Goal: Task Accomplishment & Management: Complete application form

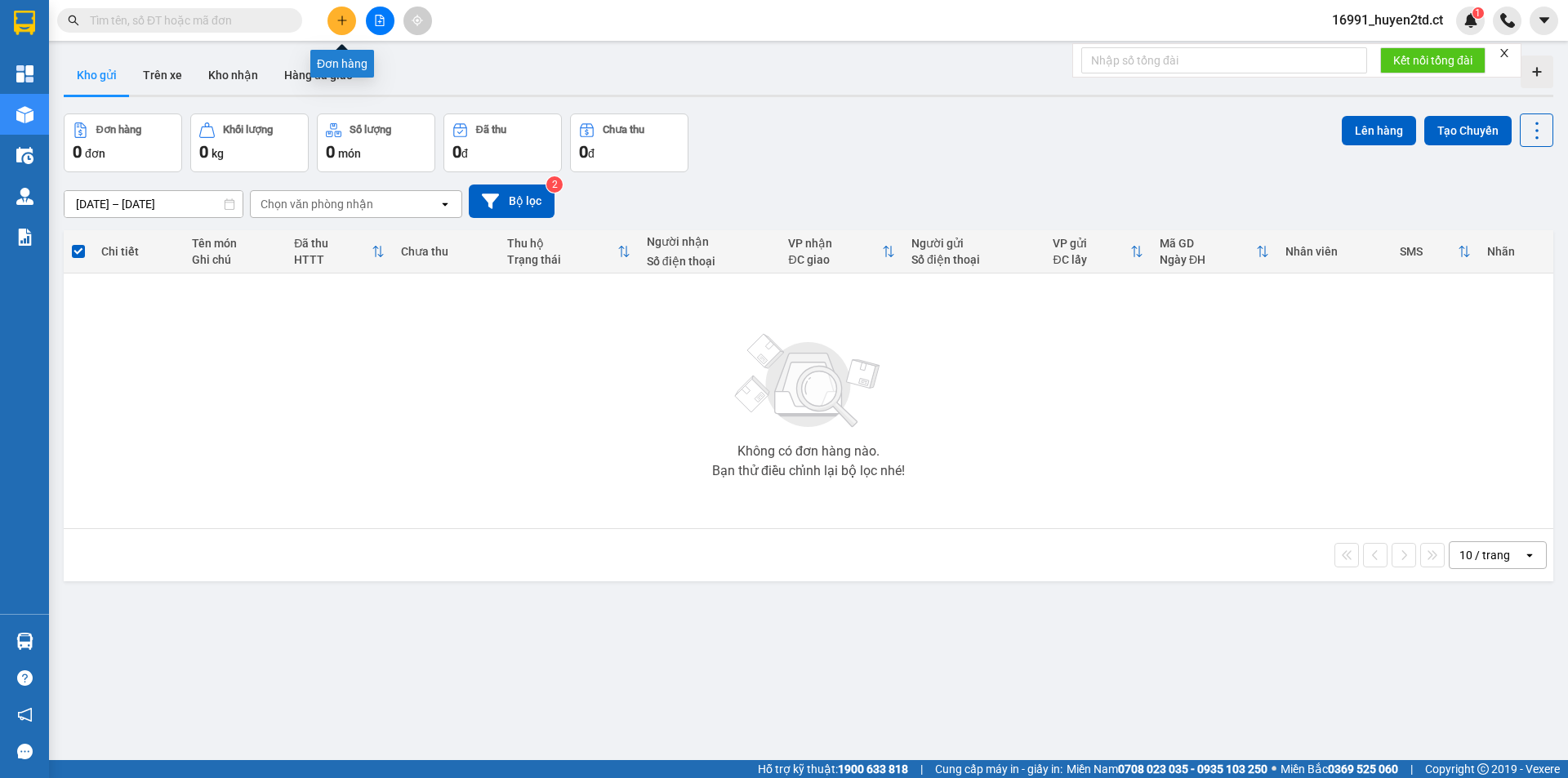
click at [352, 18] on button at bounding box center [341, 20] width 29 height 29
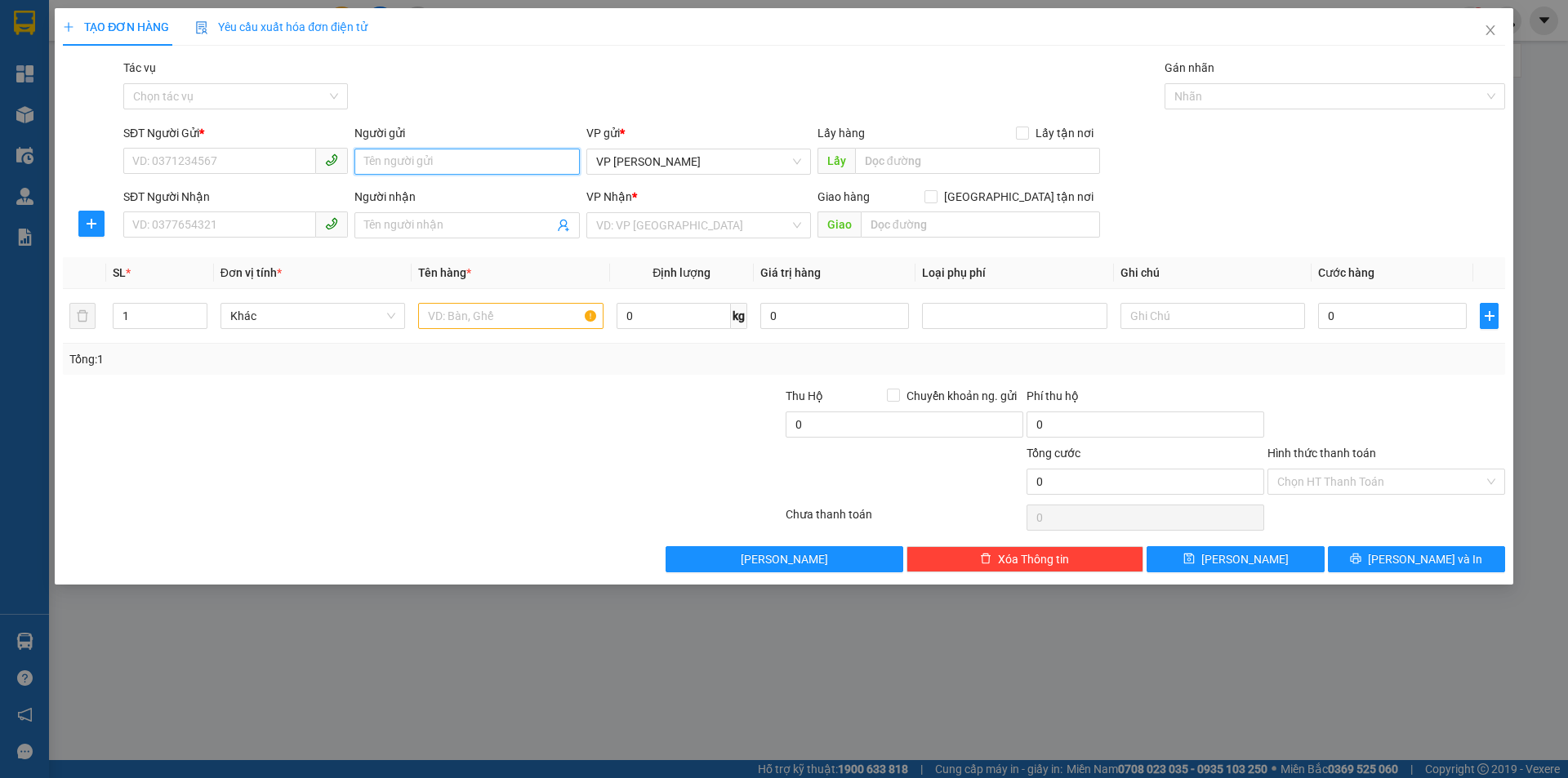
click at [386, 162] on input "Người gửi" at bounding box center [466, 162] width 224 height 26
type input "bác thọ"
click at [279, 157] on input "SĐT Người Gửi *" at bounding box center [220, 161] width 193 height 26
type input "0367274223"
click at [459, 227] on input "Người nhận" at bounding box center [459, 225] width 188 height 18
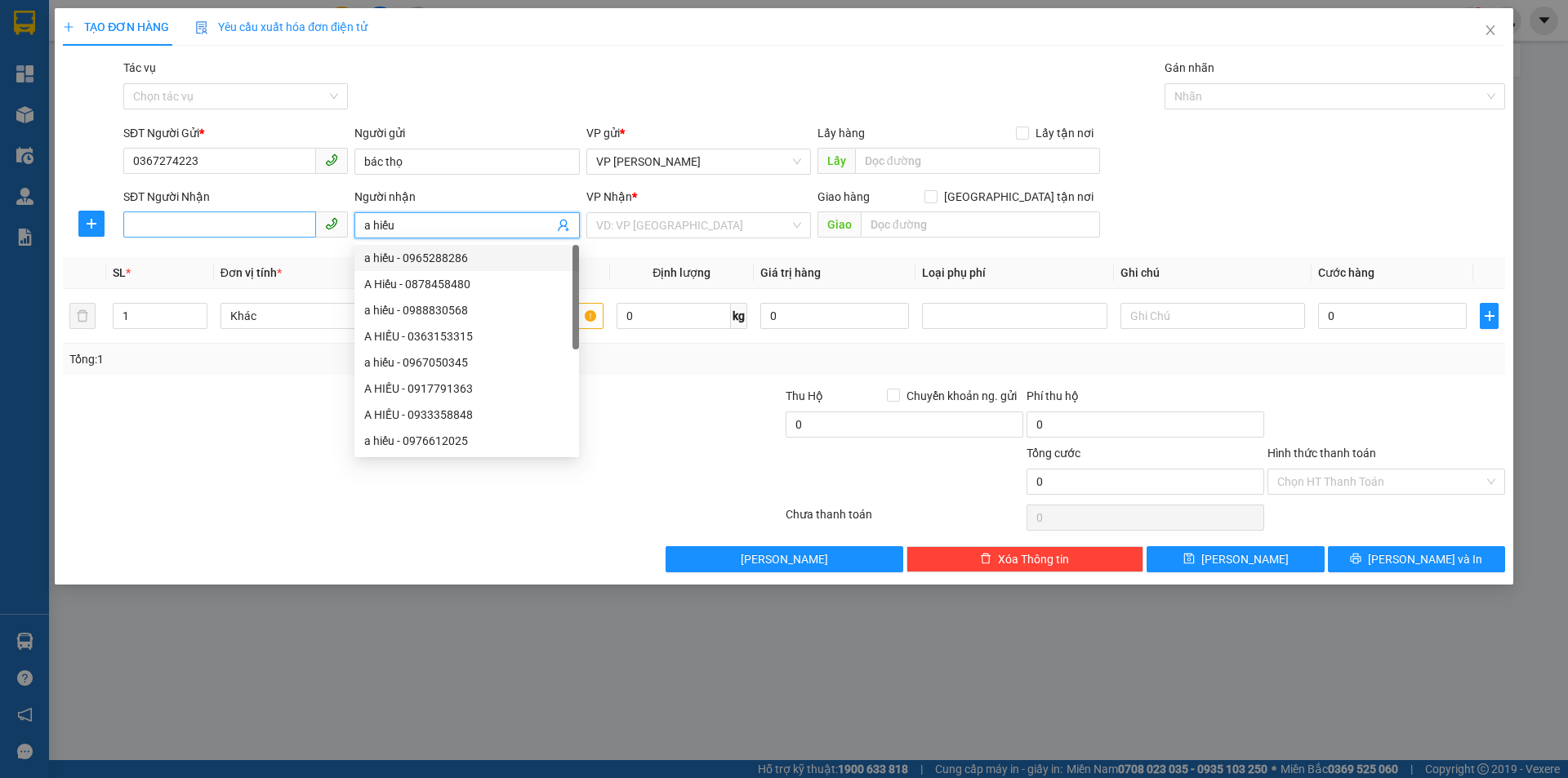
type input "a hiếu"
click at [263, 221] on input "SĐT Người Nhận" at bounding box center [220, 224] width 193 height 26
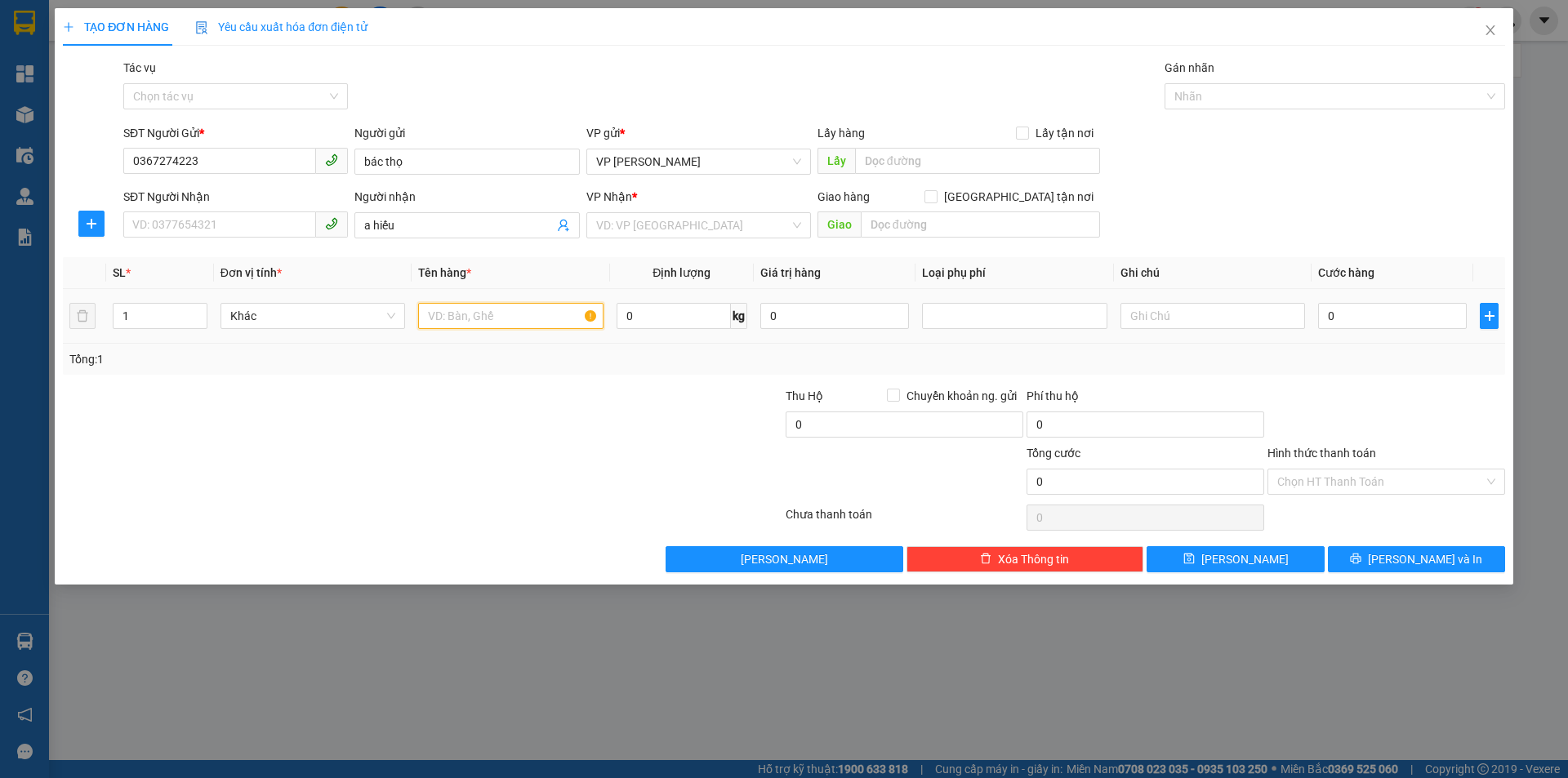
click at [434, 313] on input "text" at bounding box center [510, 316] width 185 height 26
type input "xốp đl0"
click at [252, 230] on input "SĐT Người Nhận" at bounding box center [220, 224] width 193 height 26
type input "0977478886"
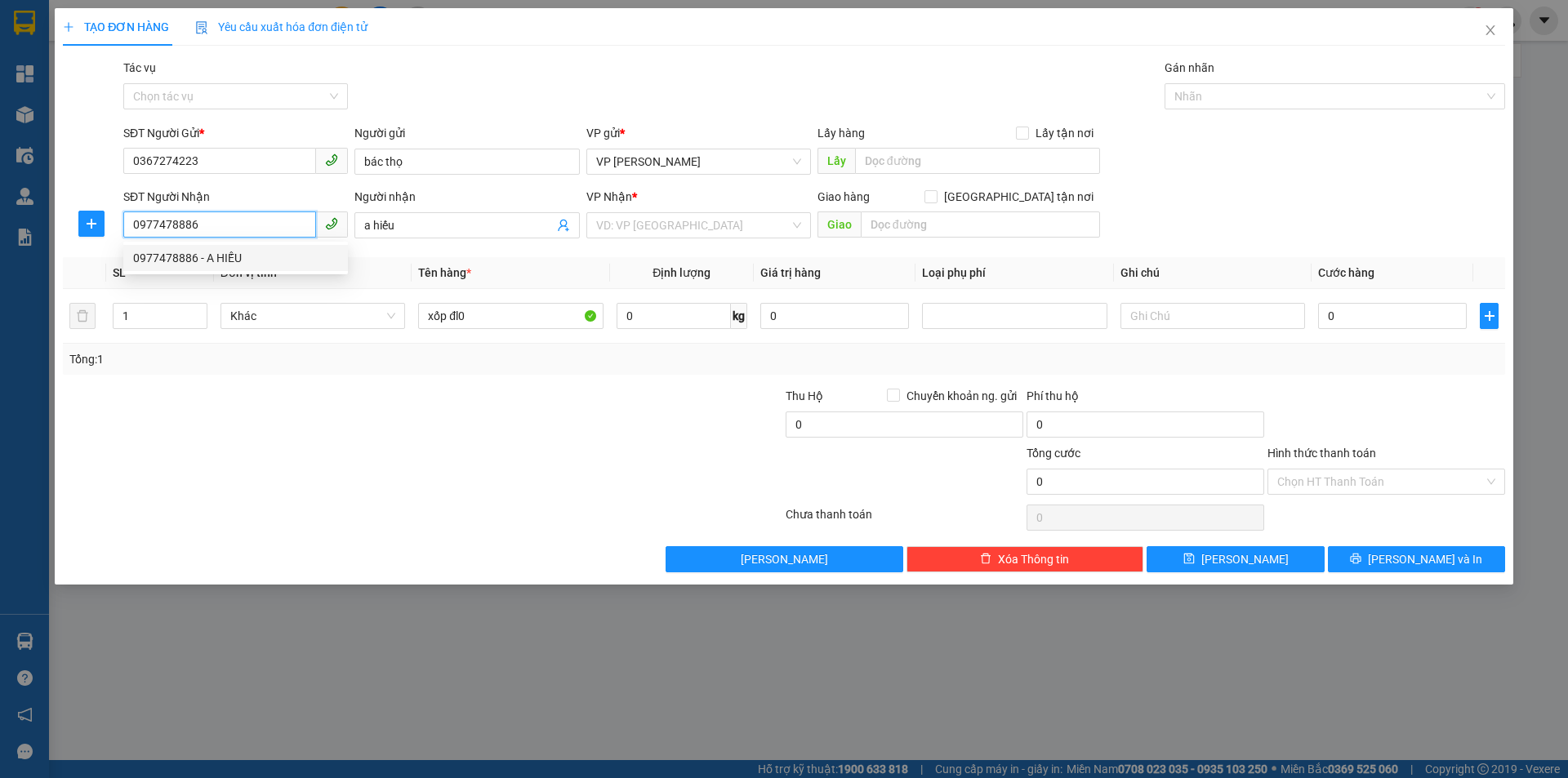
click at [259, 257] on div "0977478886 - A HIẾU" at bounding box center [235, 257] width 205 height 18
type input "A HIẾU"
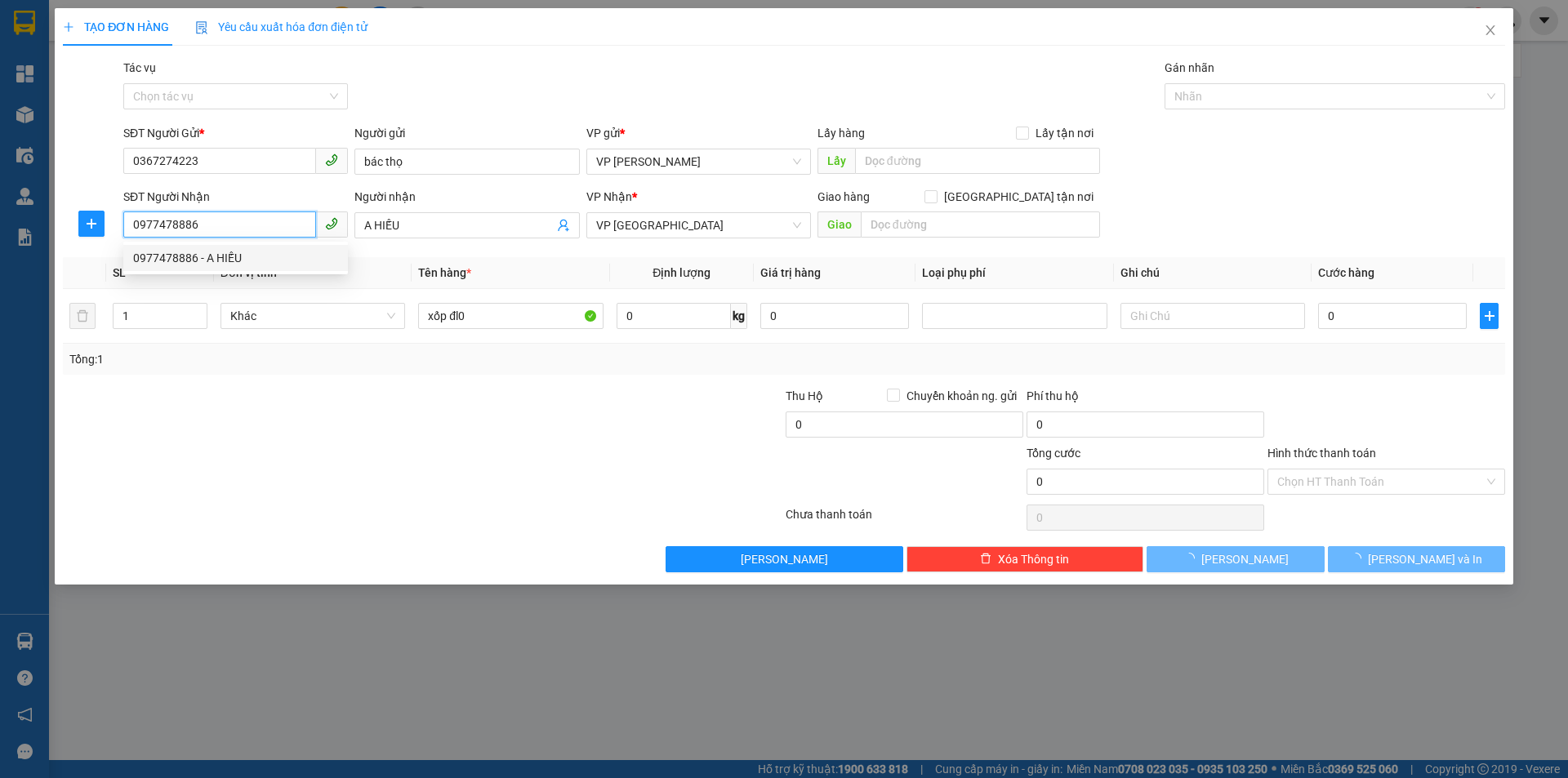
type input "40.000"
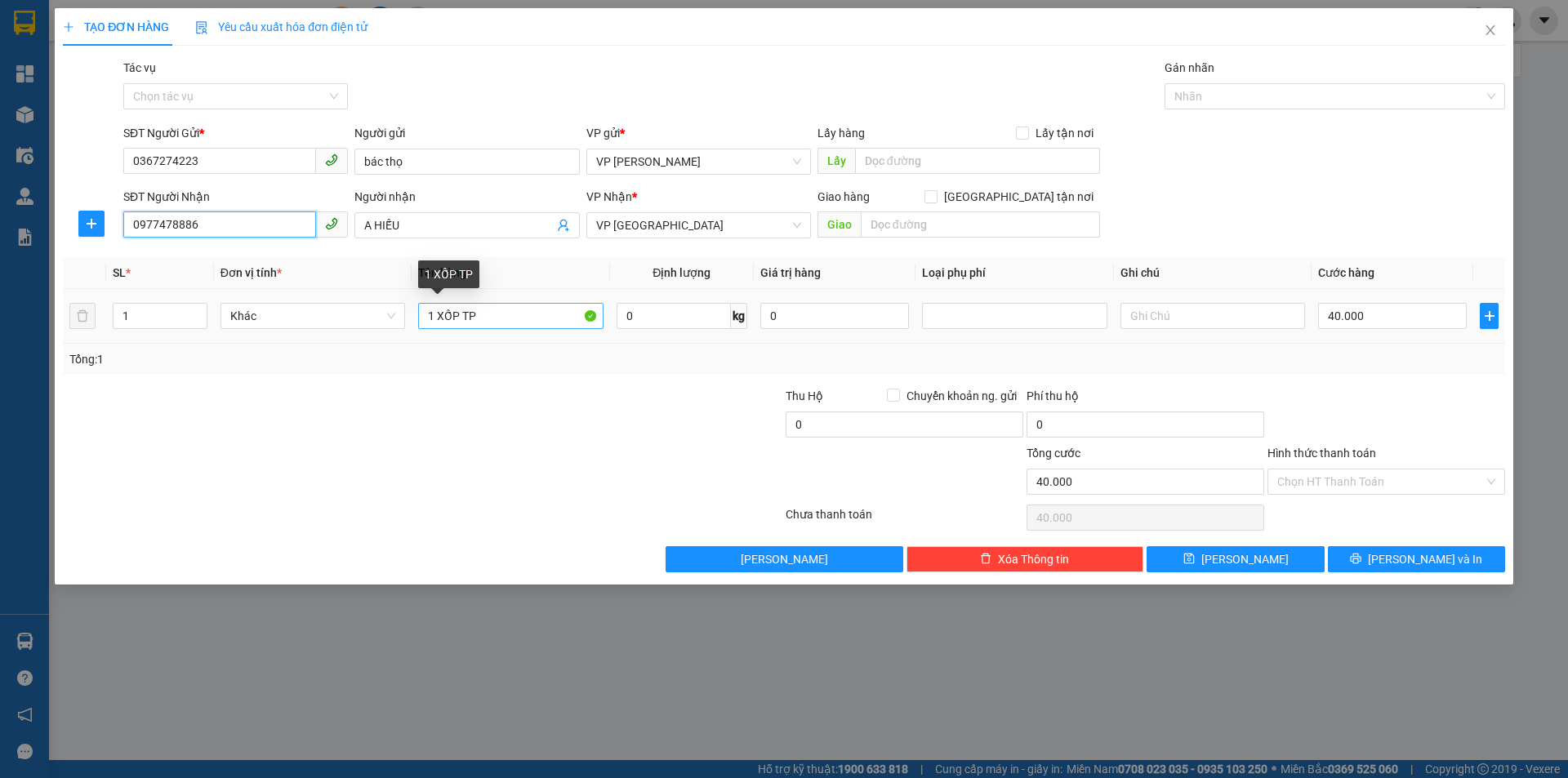
type input "0977478886"
click at [477, 318] on input "1 XỐP TP" at bounding box center [510, 316] width 185 height 26
type input "1 XỐP"
type input "7"
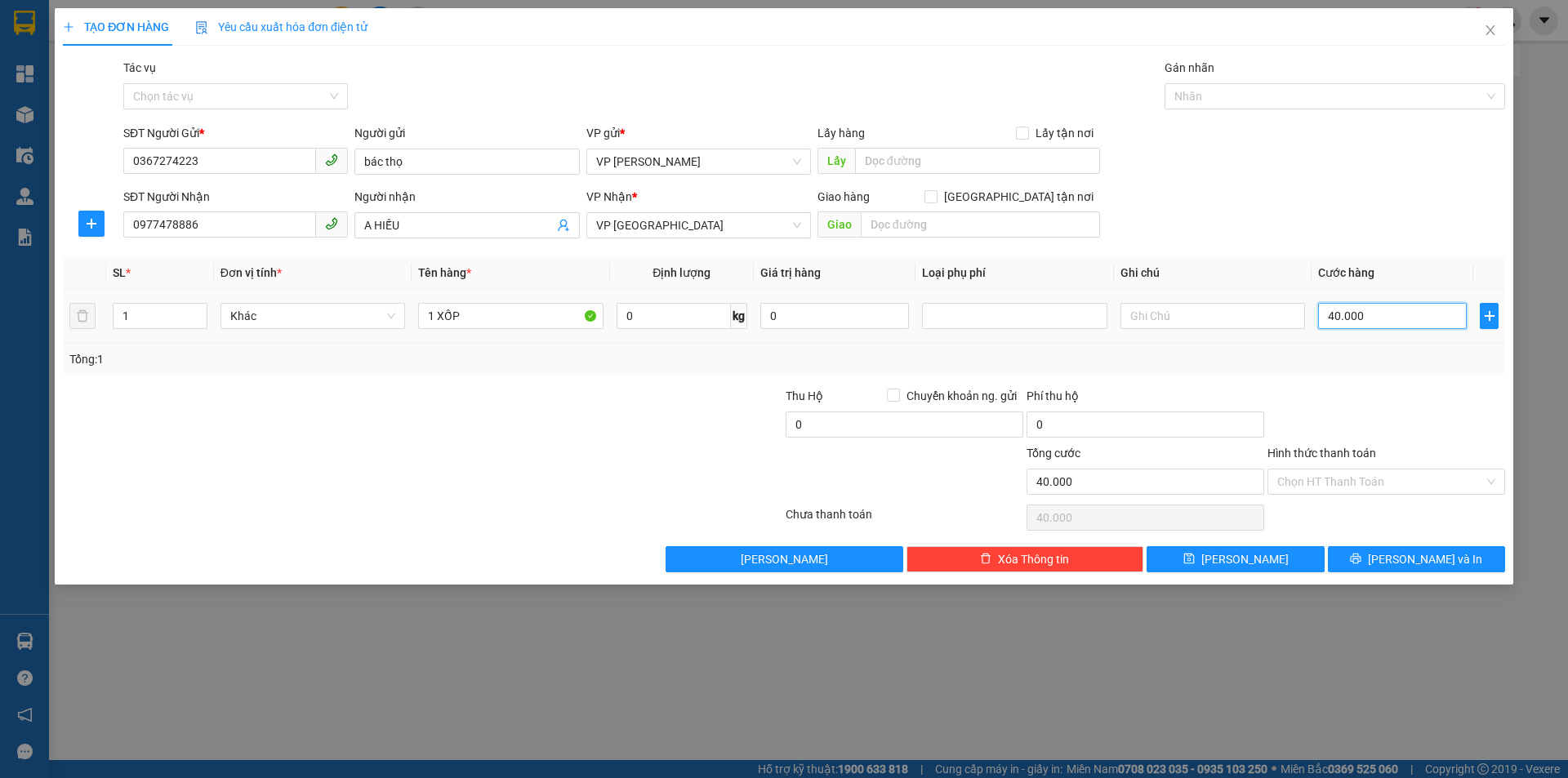
type input "7"
type input "70"
type input "7"
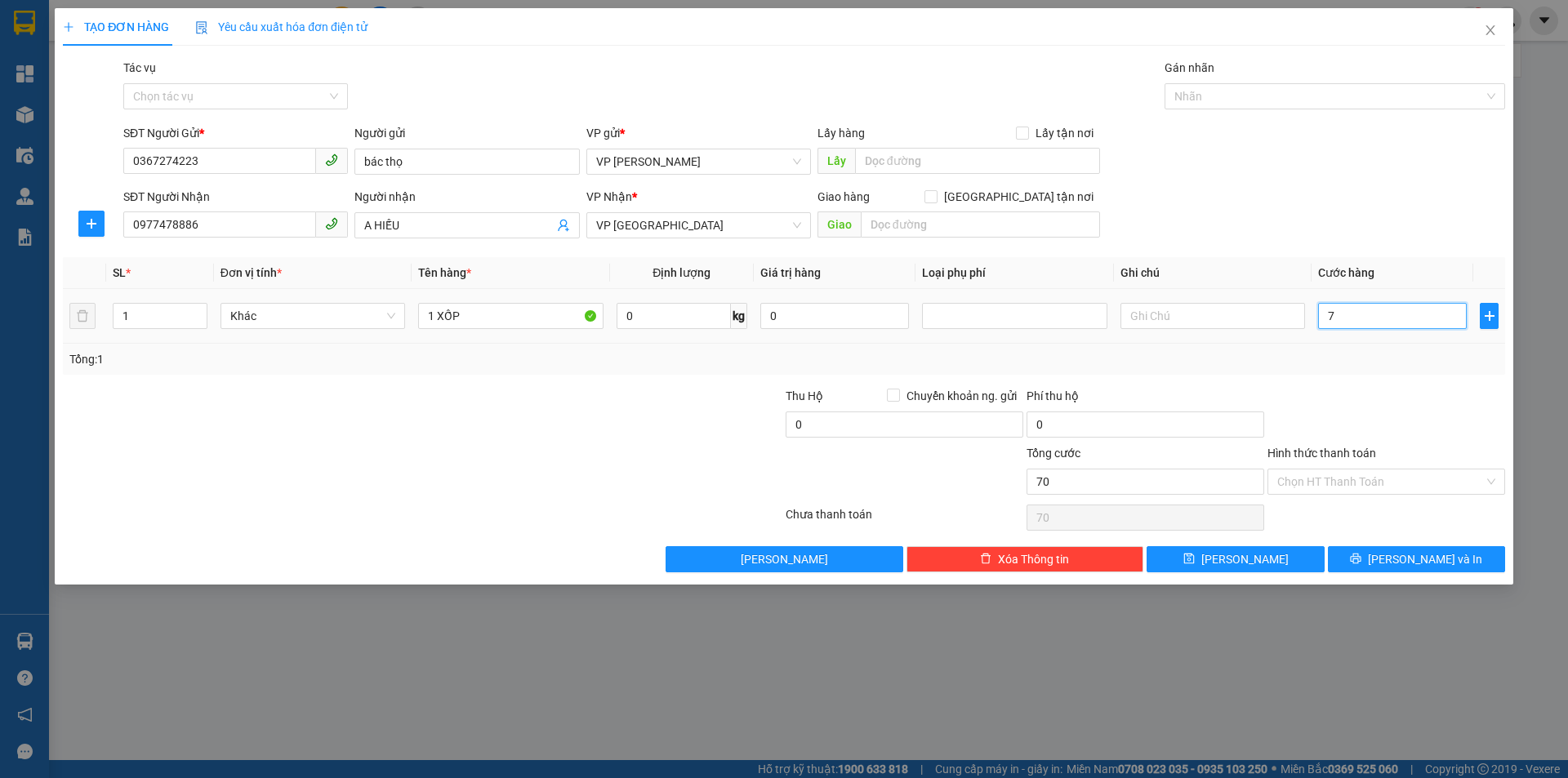
type input "7"
type input "0"
type input "7"
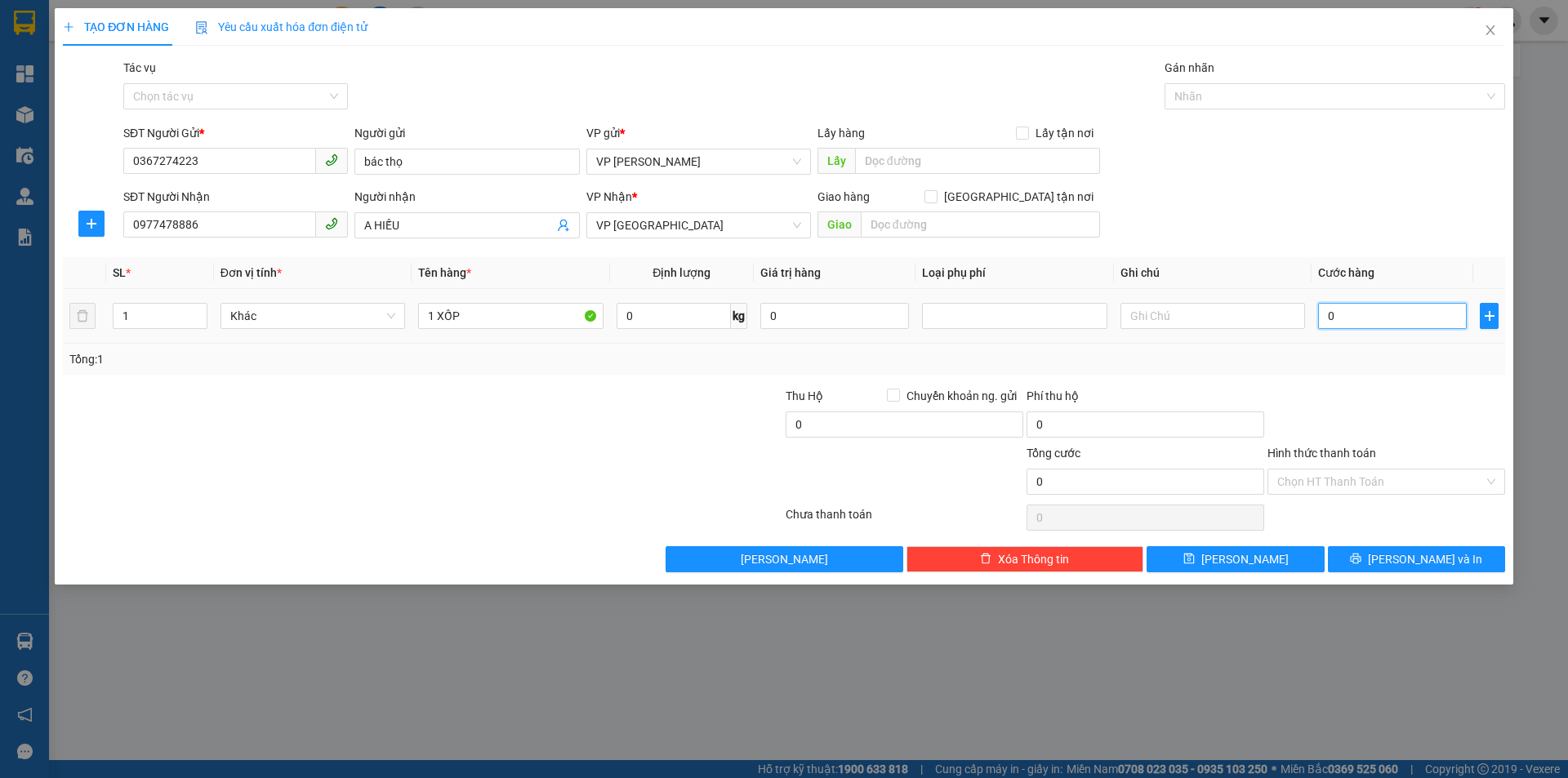
type input "7"
type input "07"
type input "70"
type input "070"
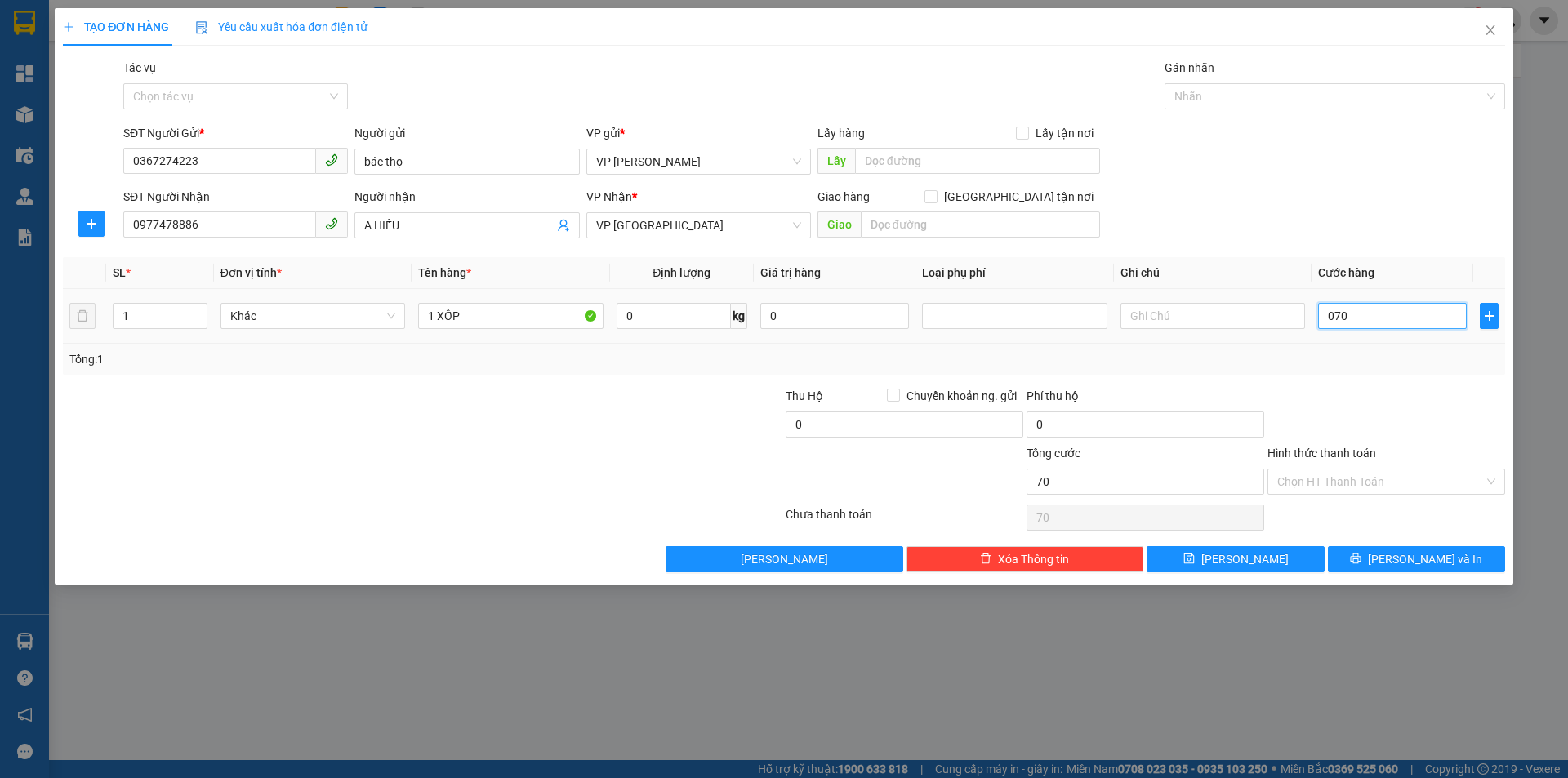
drag, startPoint x: 1325, startPoint y: 316, endPoint x: 1371, endPoint y: 315, distance: 46.0
click at [1371, 315] on input "070" at bounding box center [1393, 316] width 149 height 26
type input "7"
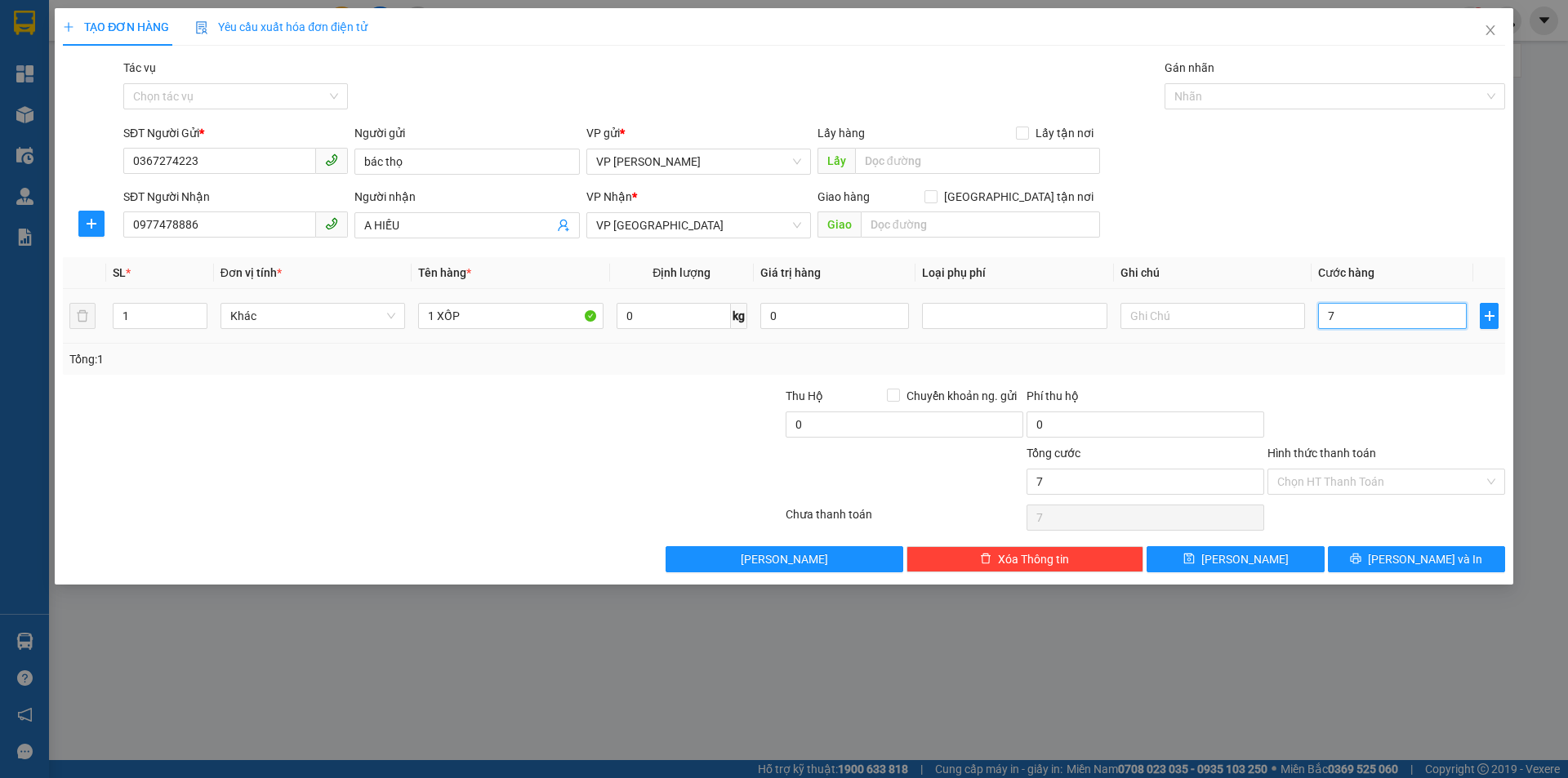
type input "70"
type input "70.000"
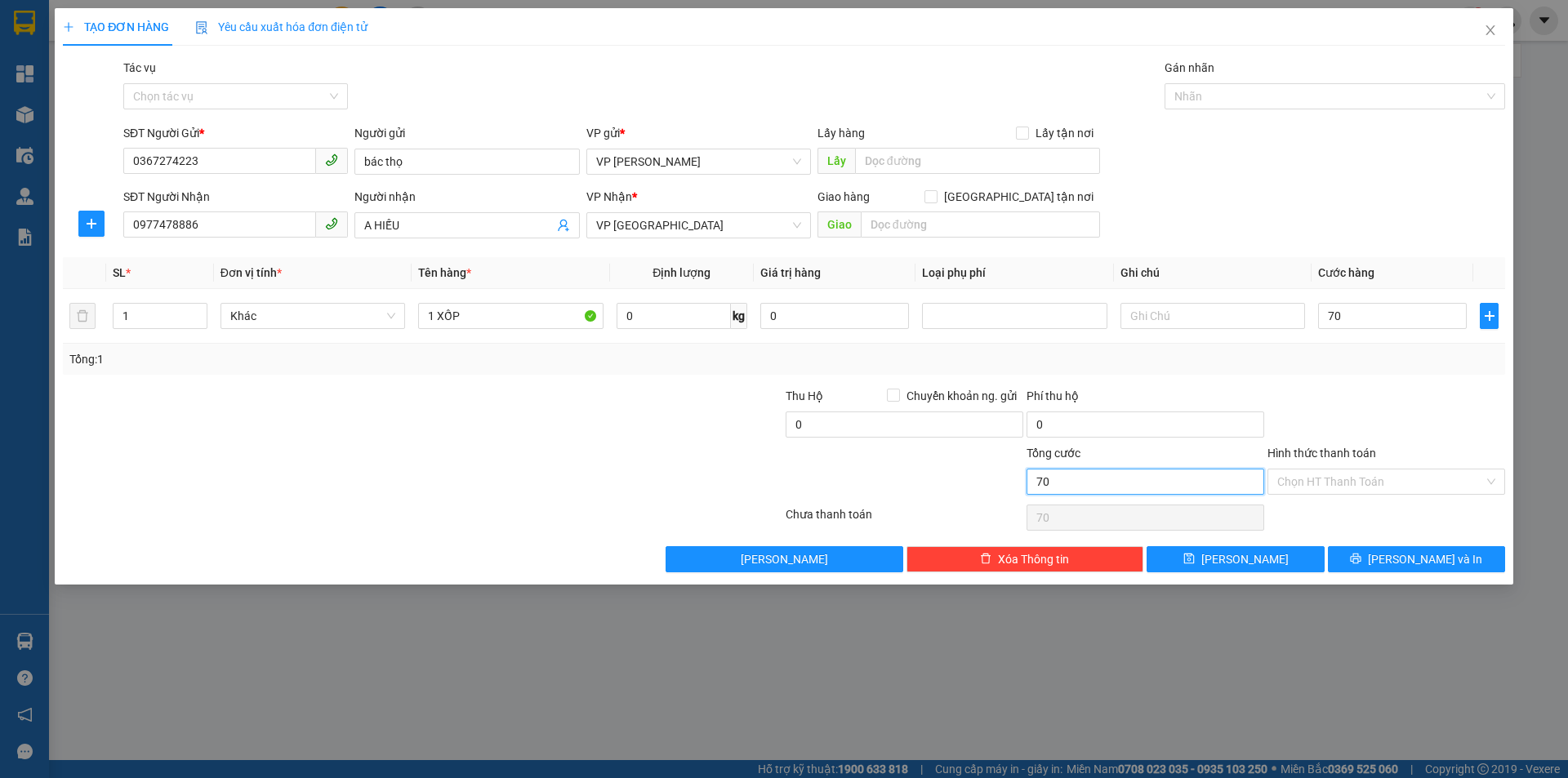
type input "70.000"
click at [1094, 476] on input "70.000" at bounding box center [1146, 482] width 238 height 26
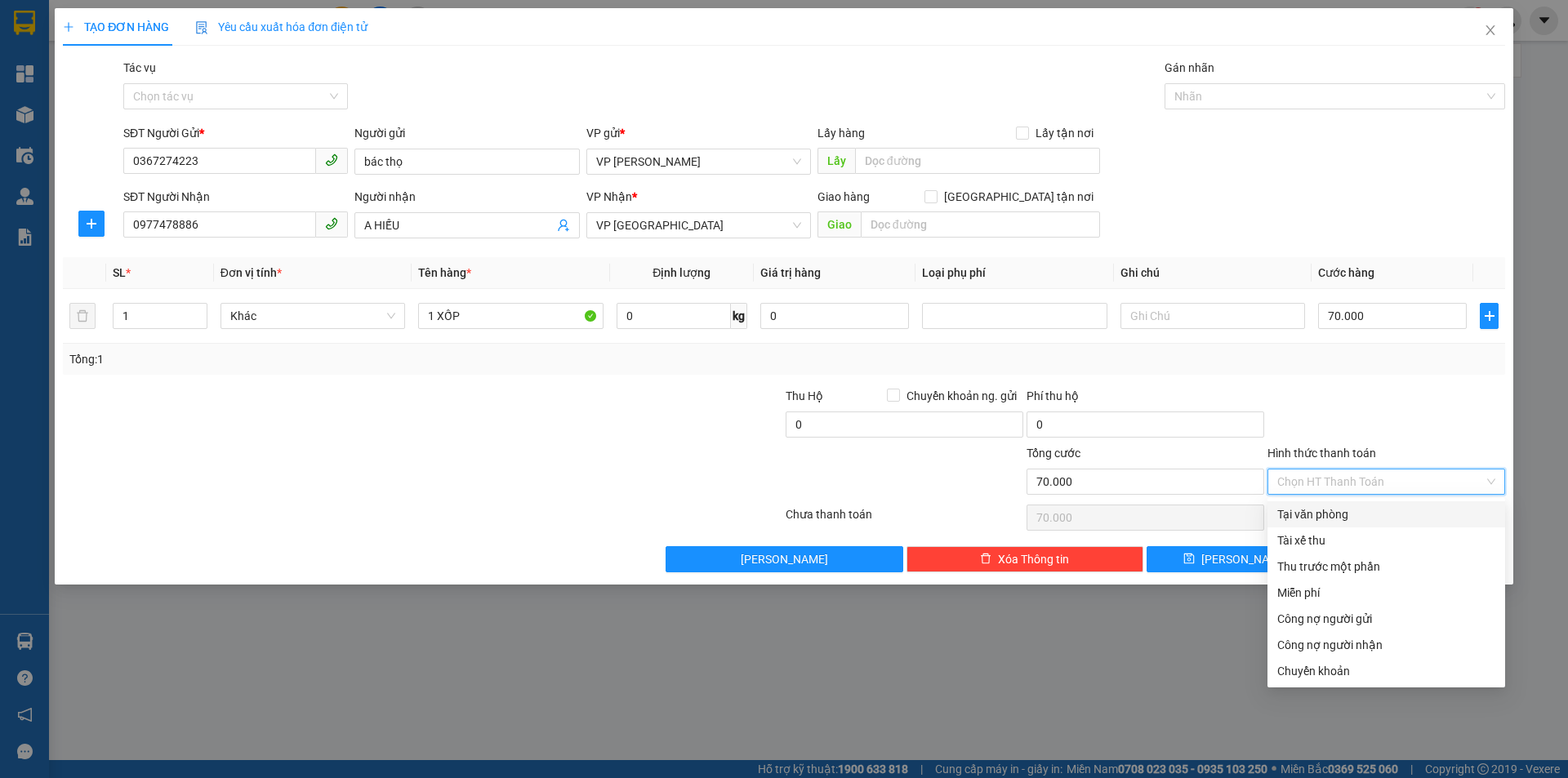
click at [1396, 475] on input "Hình thức thanh toán" at bounding box center [1381, 482] width 207 height 25
click at [1385, 510] on div "Tại văn phòng" at bounding box center [1386, 514] width 218 height 18
type input "0"
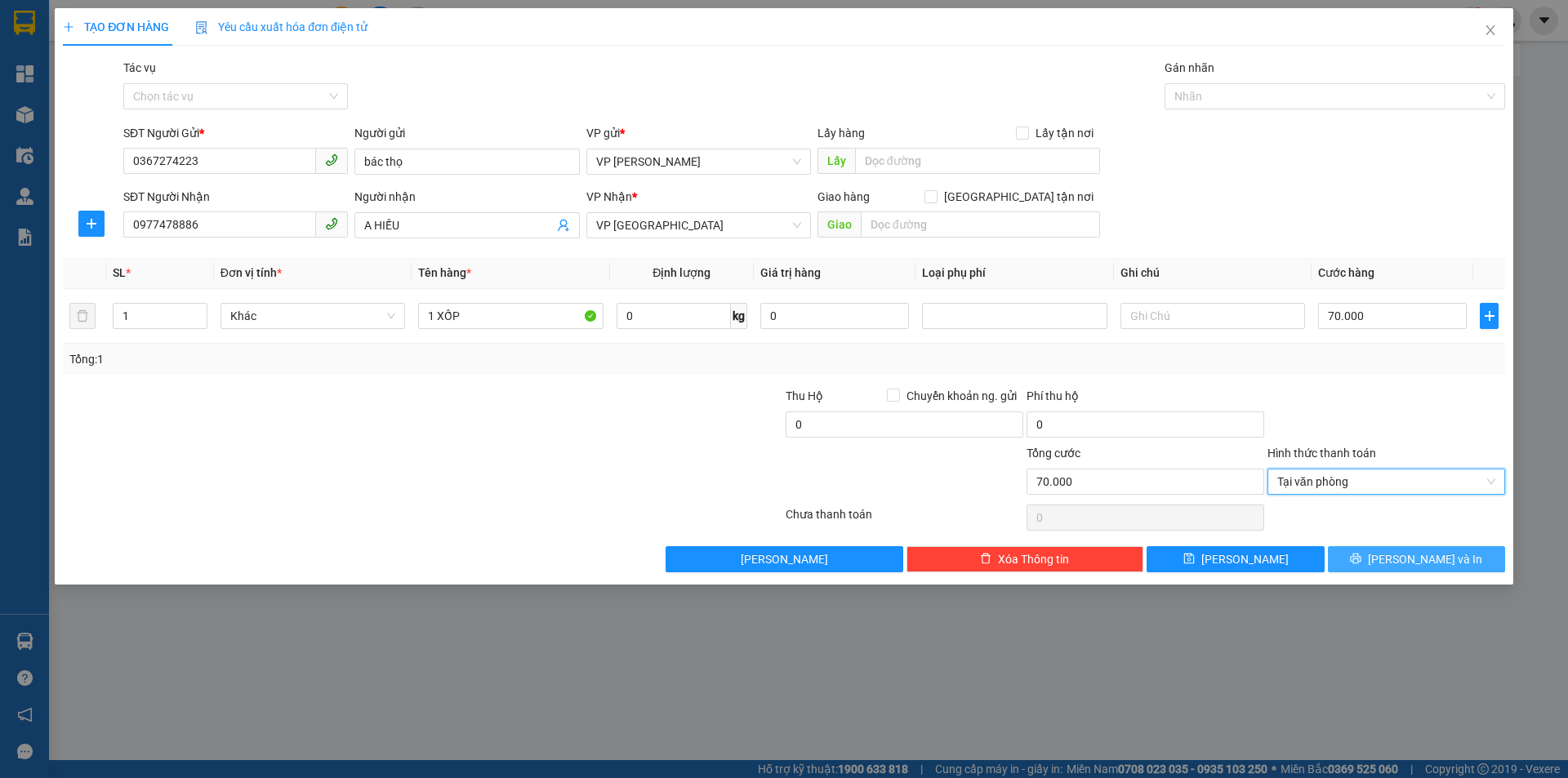
click at [1365, 562] on button "[PERSON_NAME] và In" at bounding box center [1417, 559] width 177 height 26
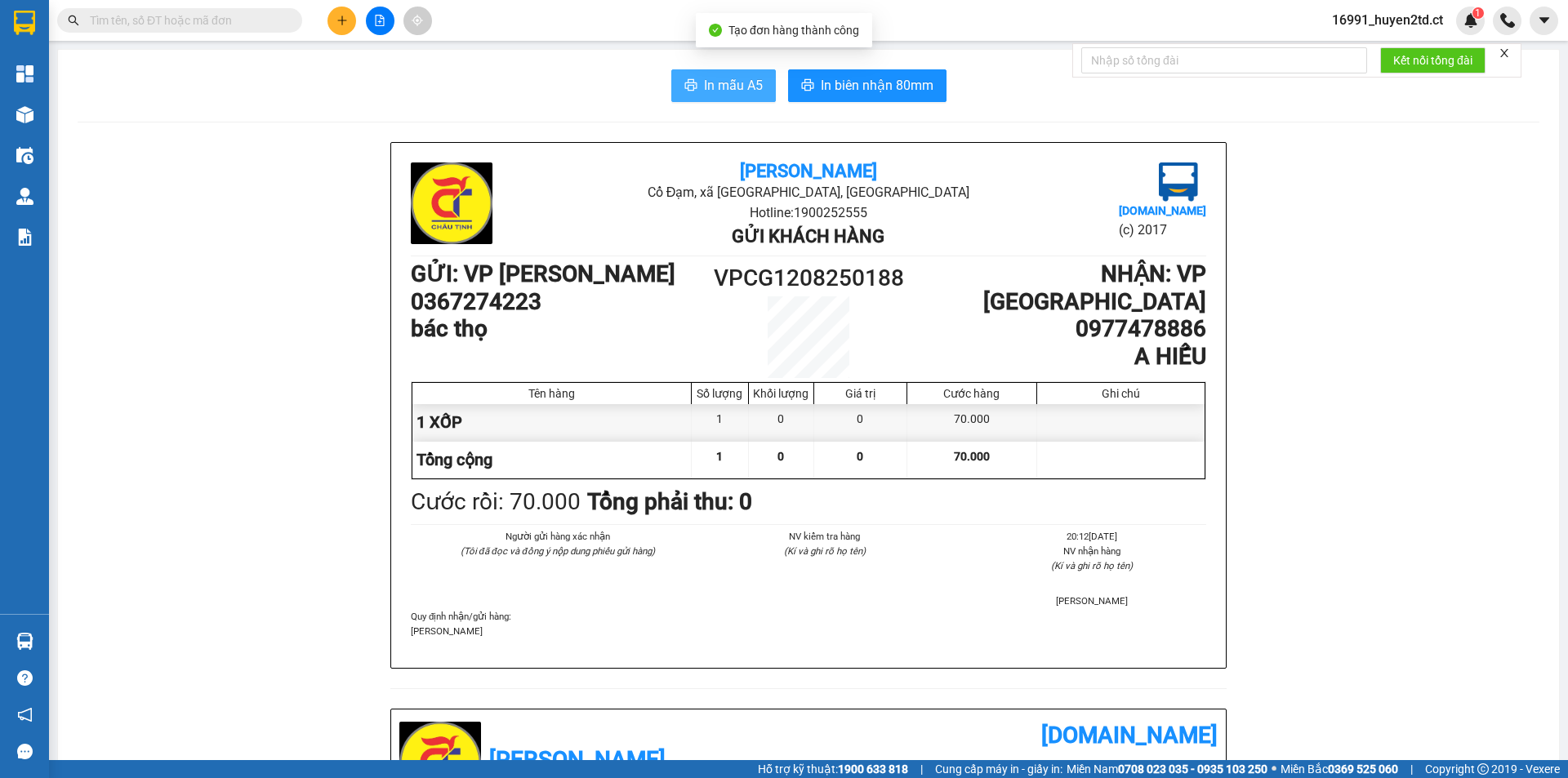
click at [736, 90] on span "In mẫu A5" at bounding box center [734, 85] width 59 height 20
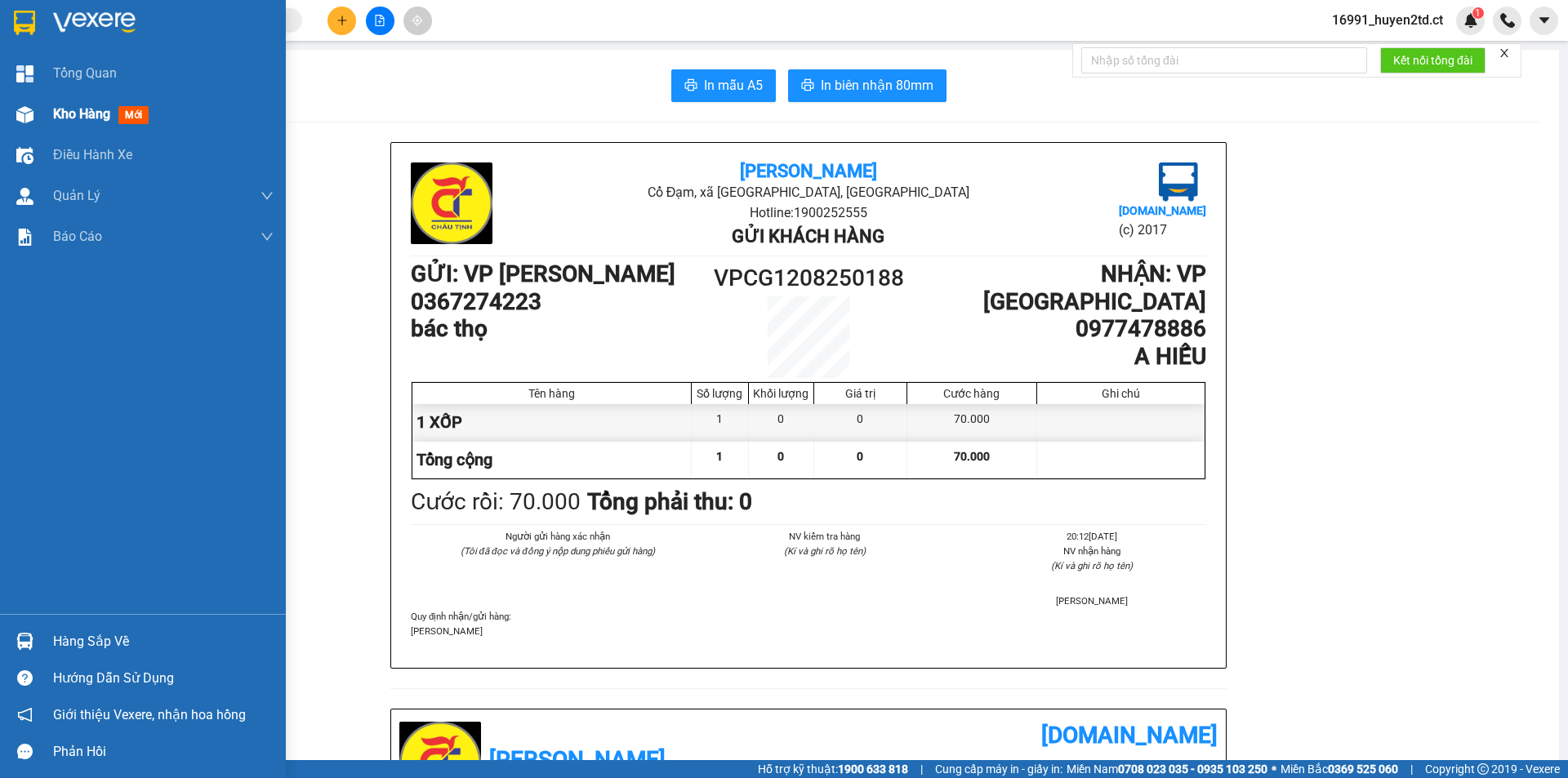
click at [46, 115] on div "Kho hàng mới" at bounding box center [143, 114] width 286 height 41
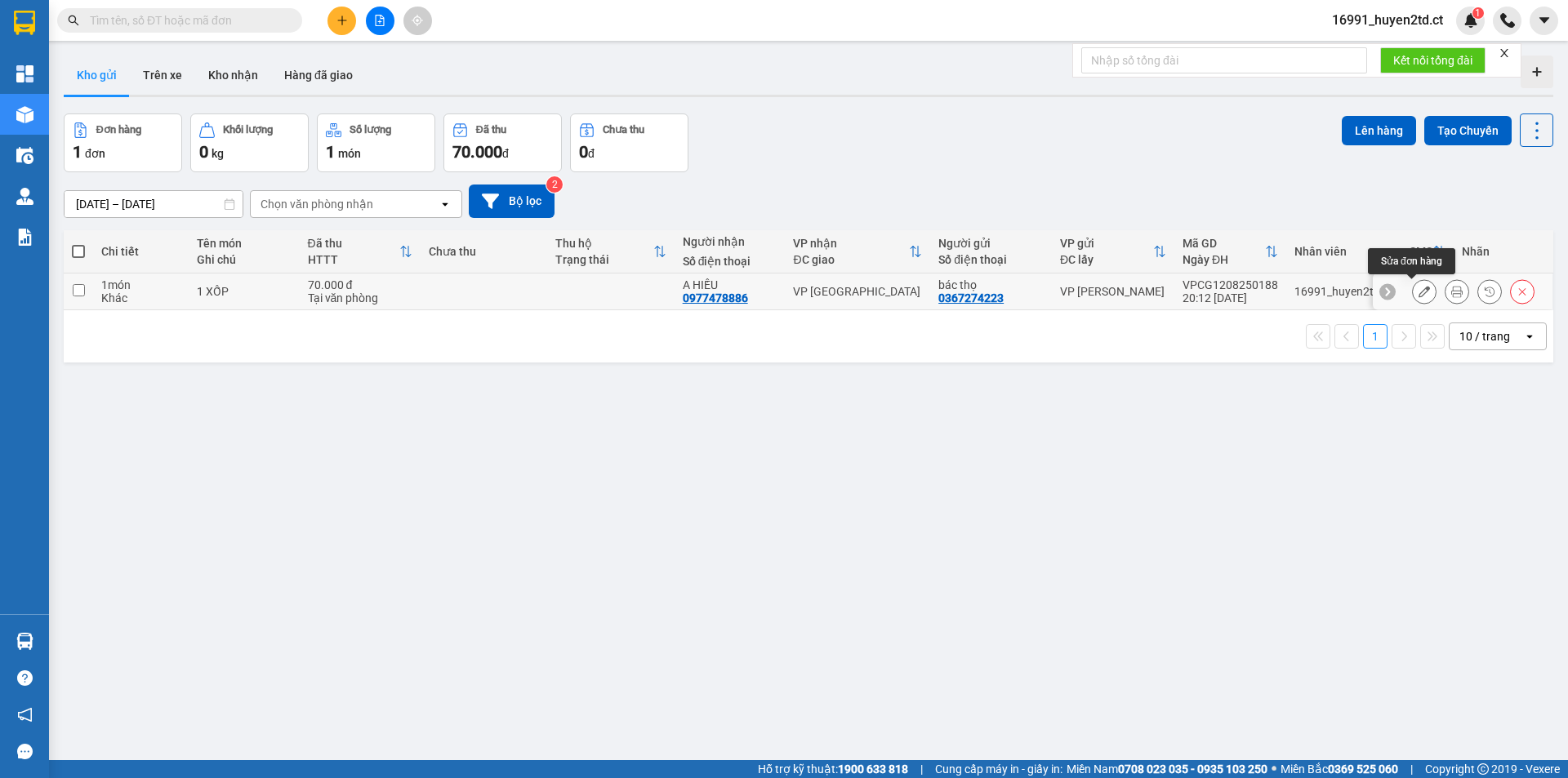
click at [1418, 293] on icon at bounding box center [1424, 292] width 11 height 11
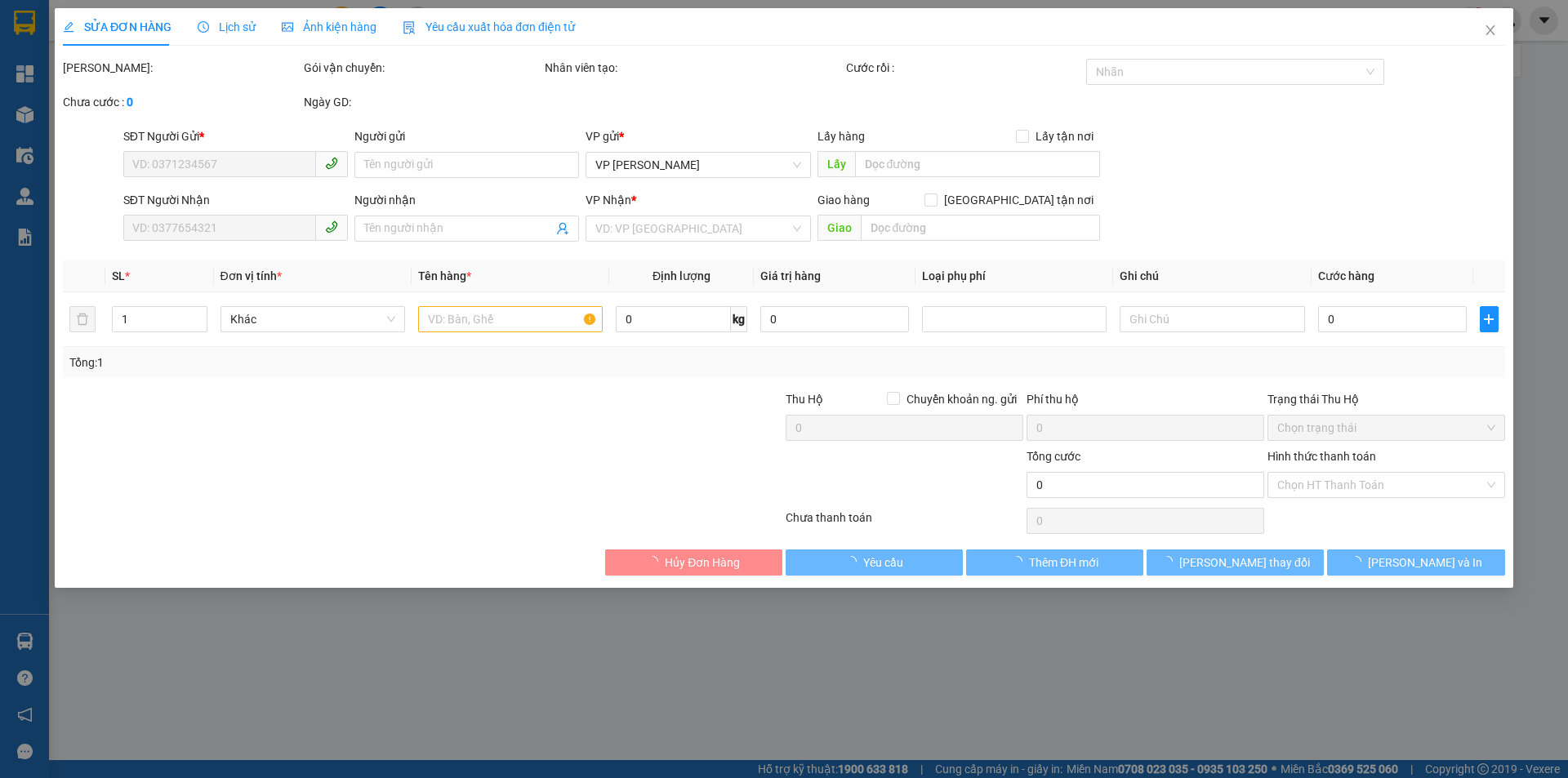
type input "0367274223"
type input "bác thọ"
type input "0977478886"
type input "A HIẾU"
type input "70.000"
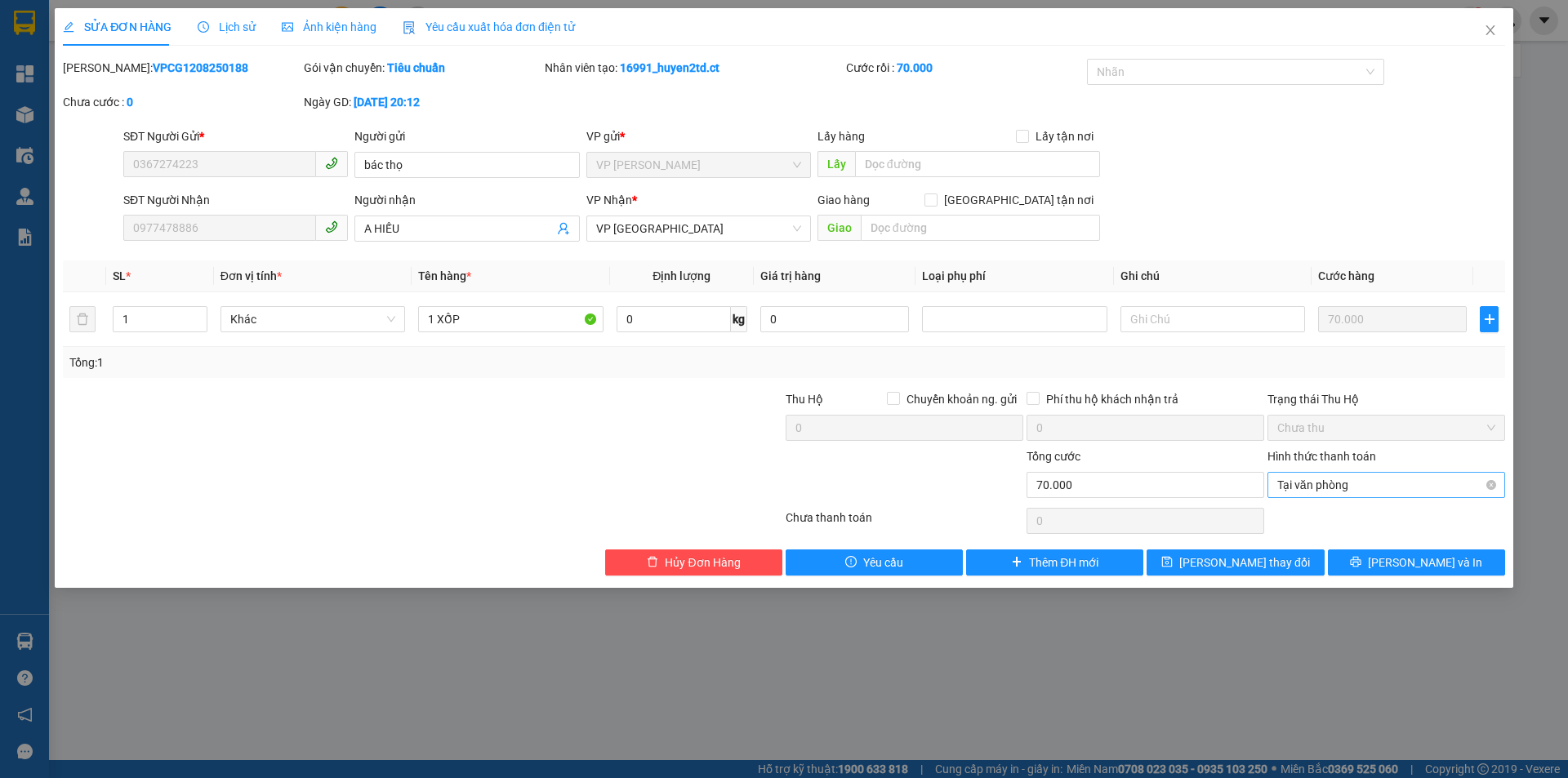
click at [1425, 481] on span "Tại văn phòng" at bounding box center [1386, 485] width 218 height 25
type input "70.000"
click at [1490, 27] on icon "close" at bounding box center [1490, 30] width 13 height 13
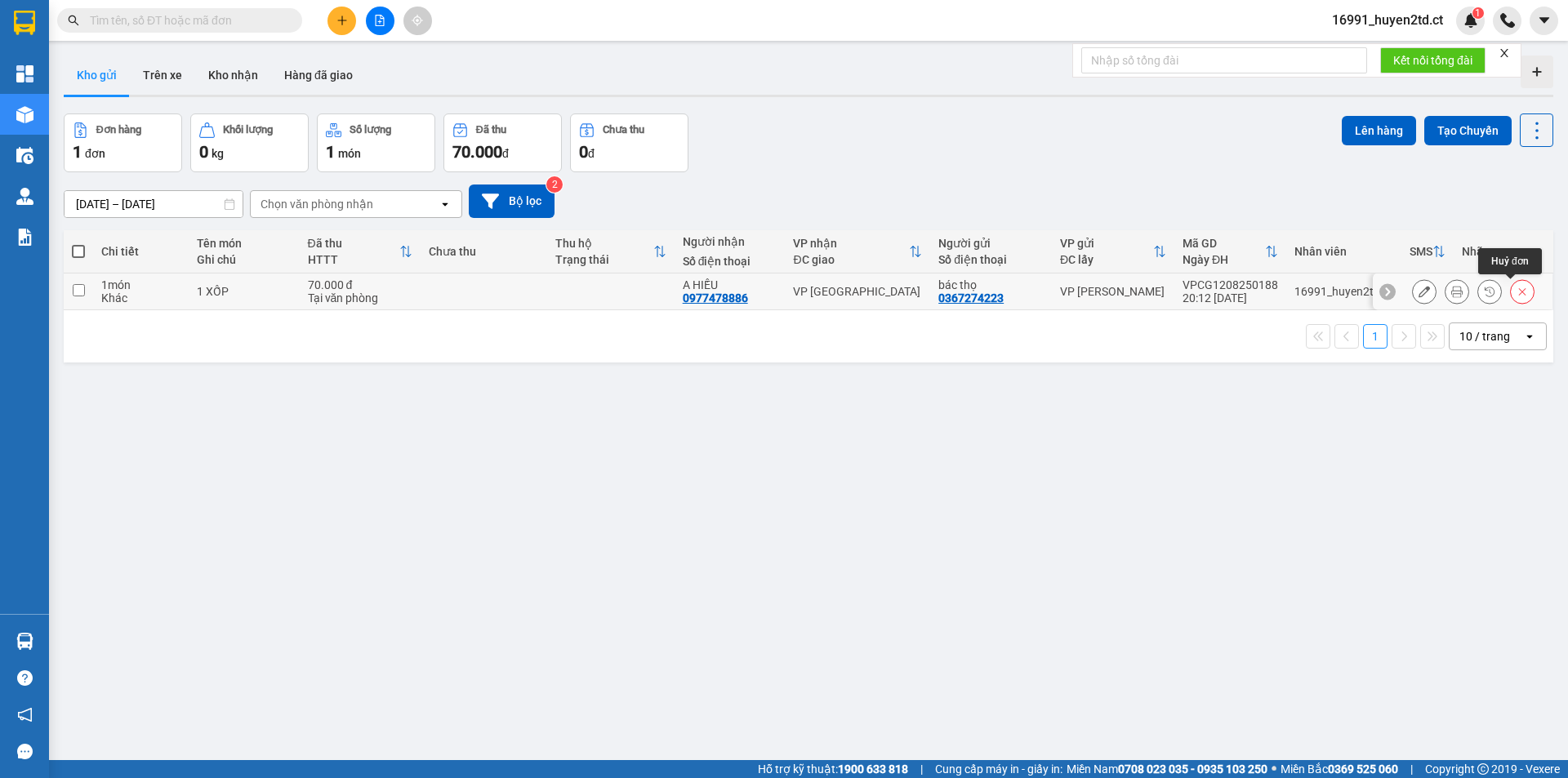
click at [1517, 291] on icon at bounding box center [1523, 292] width 11 height 11
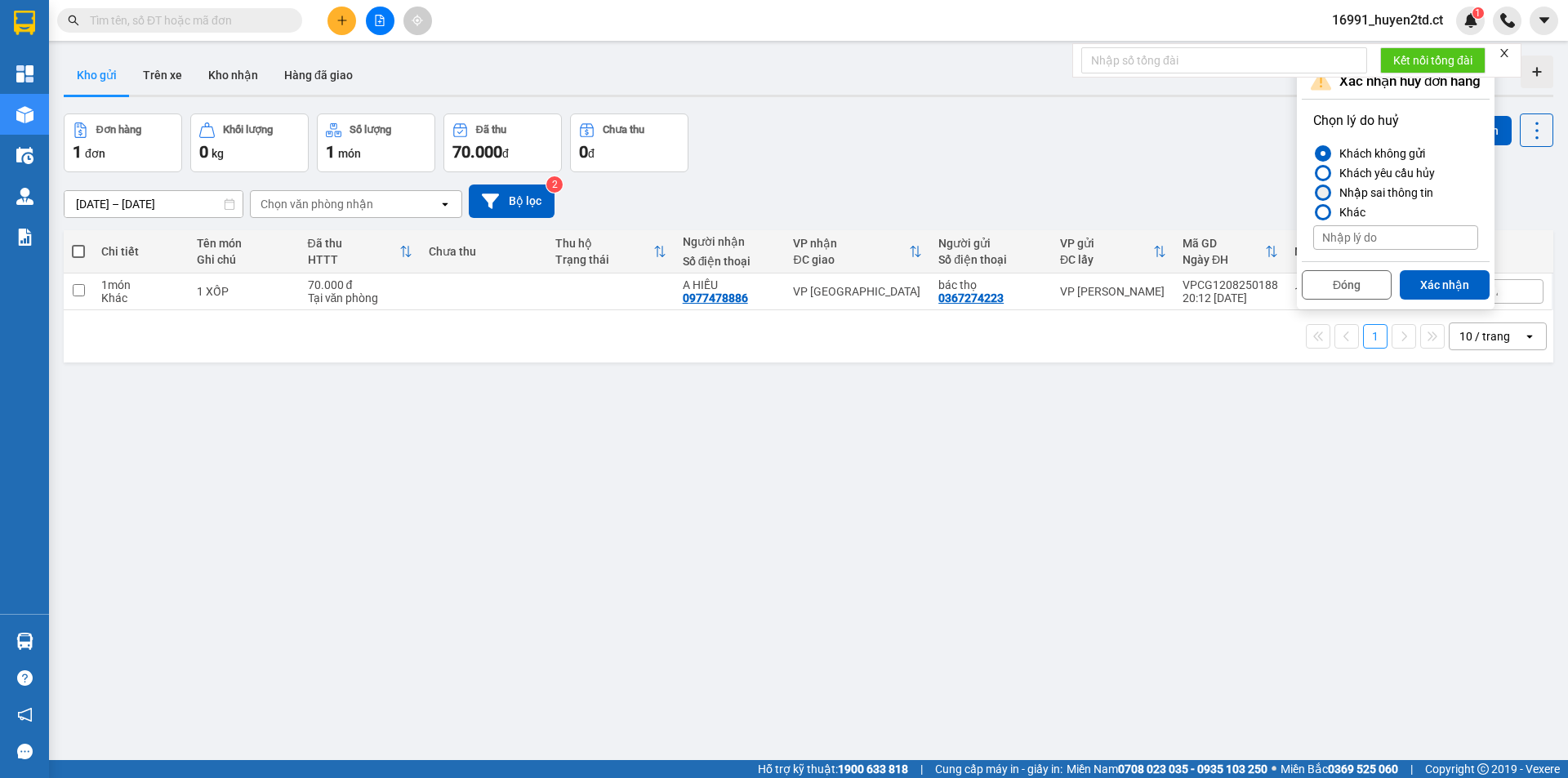
click at [1325, 189] on div at bounding box center [1323, 193] width 11 height 11
click at [1313, 193] on input "Nhập sai thông tin" at bounding box center [1313, 193] width 0 height 0
click at [1459, 283] on button "Xác nhận" at bounding box center [1444, 285] width 90 height 30
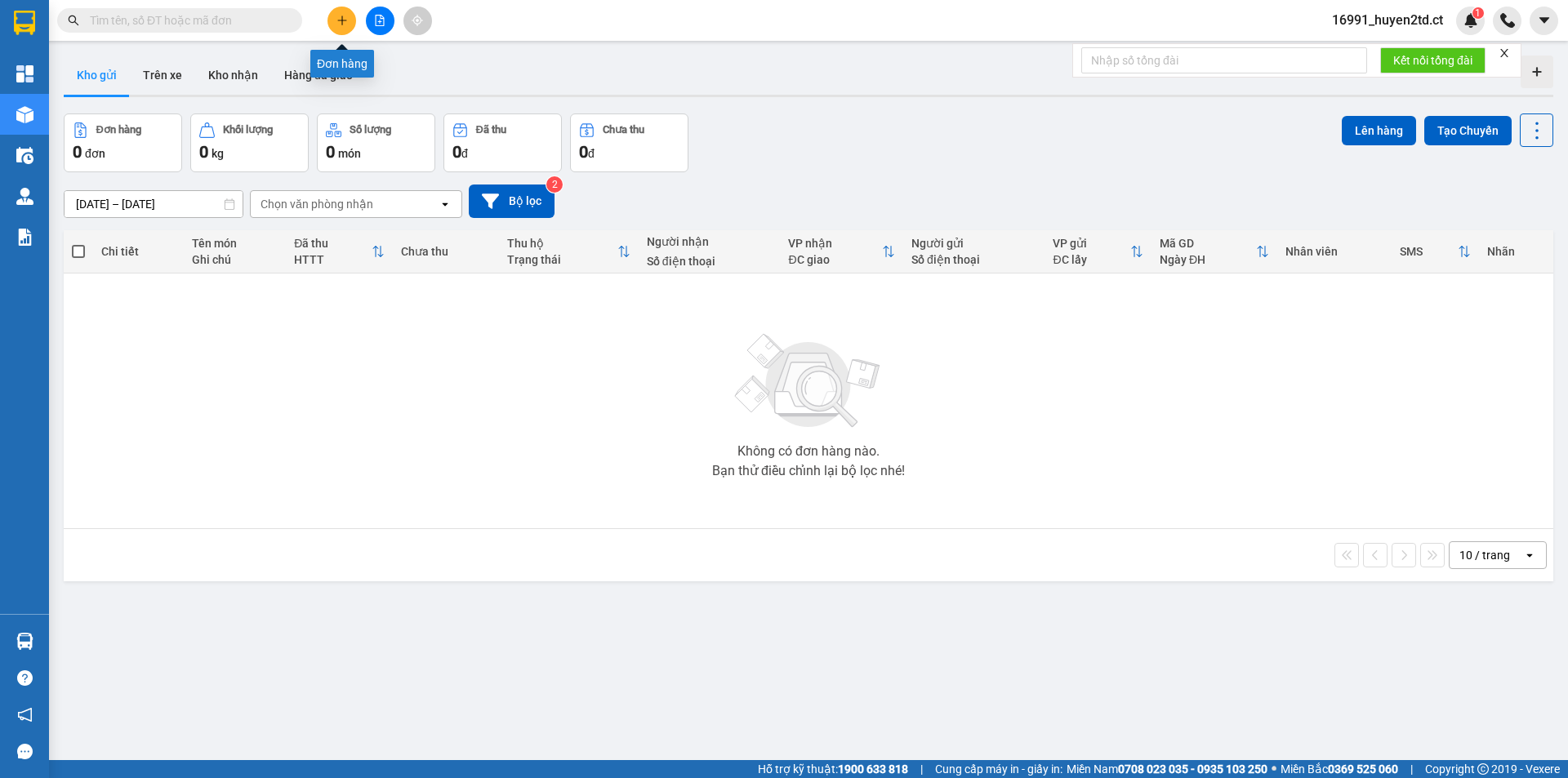
click at [337, 13] on button at bounding box center [341, 20] width 29 height 29
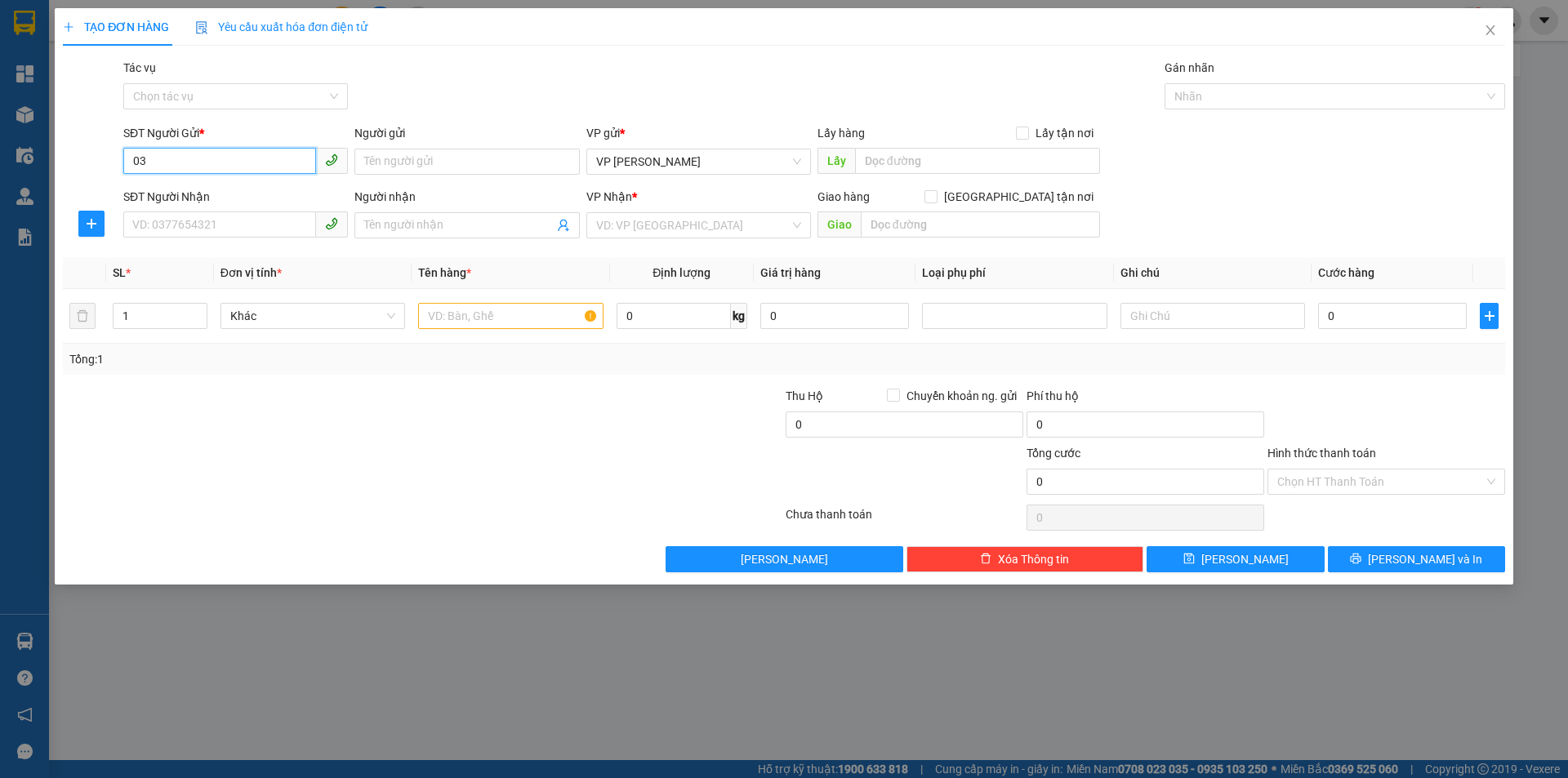
type input "0"
type input "0367274223"
click at [386, 159] on input "Người gửi" at bounding box center [466, 162] width 224 height 26
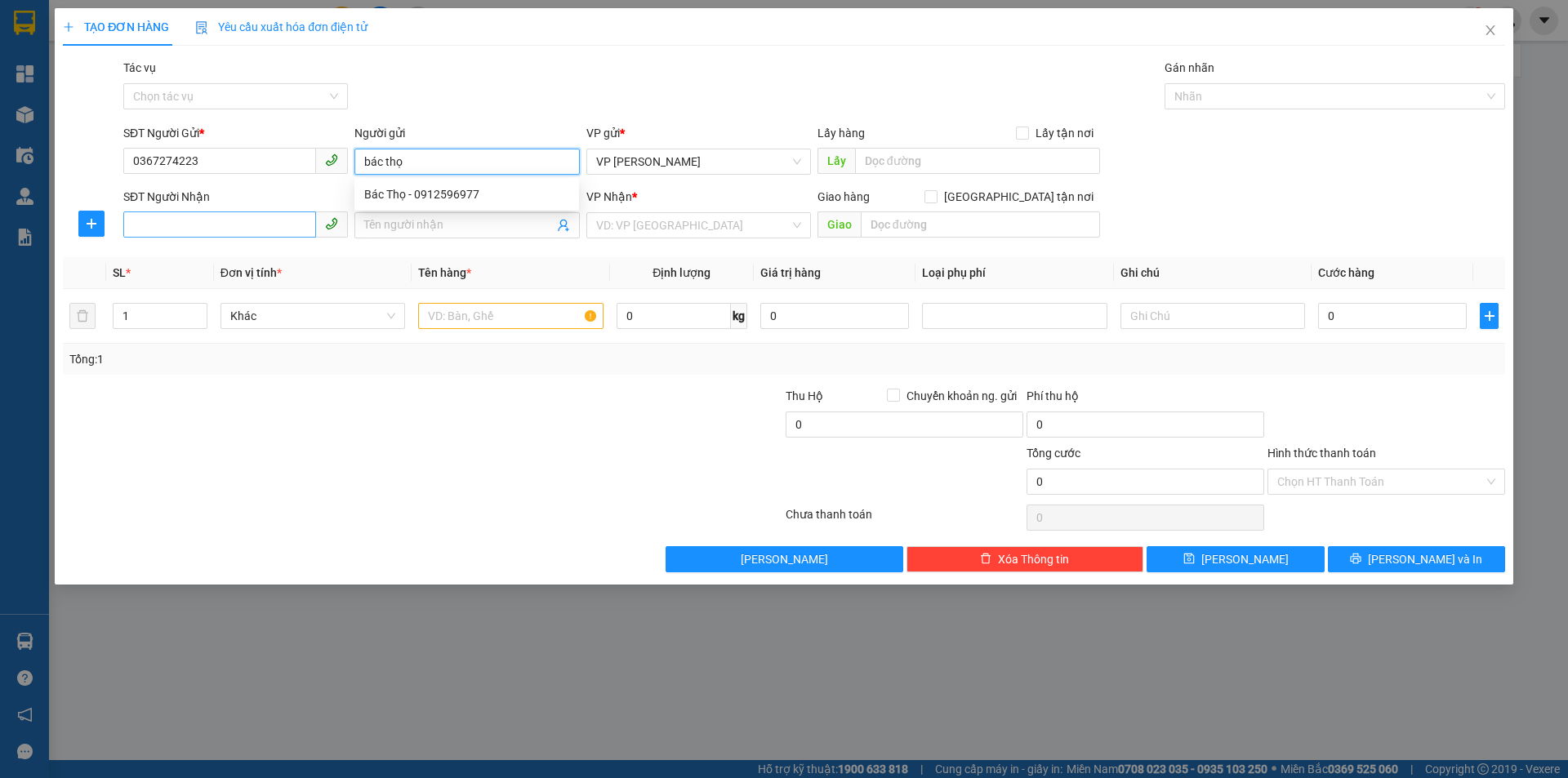
type input "bác thọ"
click at [244, 221] on input "SĐT Người Nhận" at bounding box center [220, 224] width 193 height 26
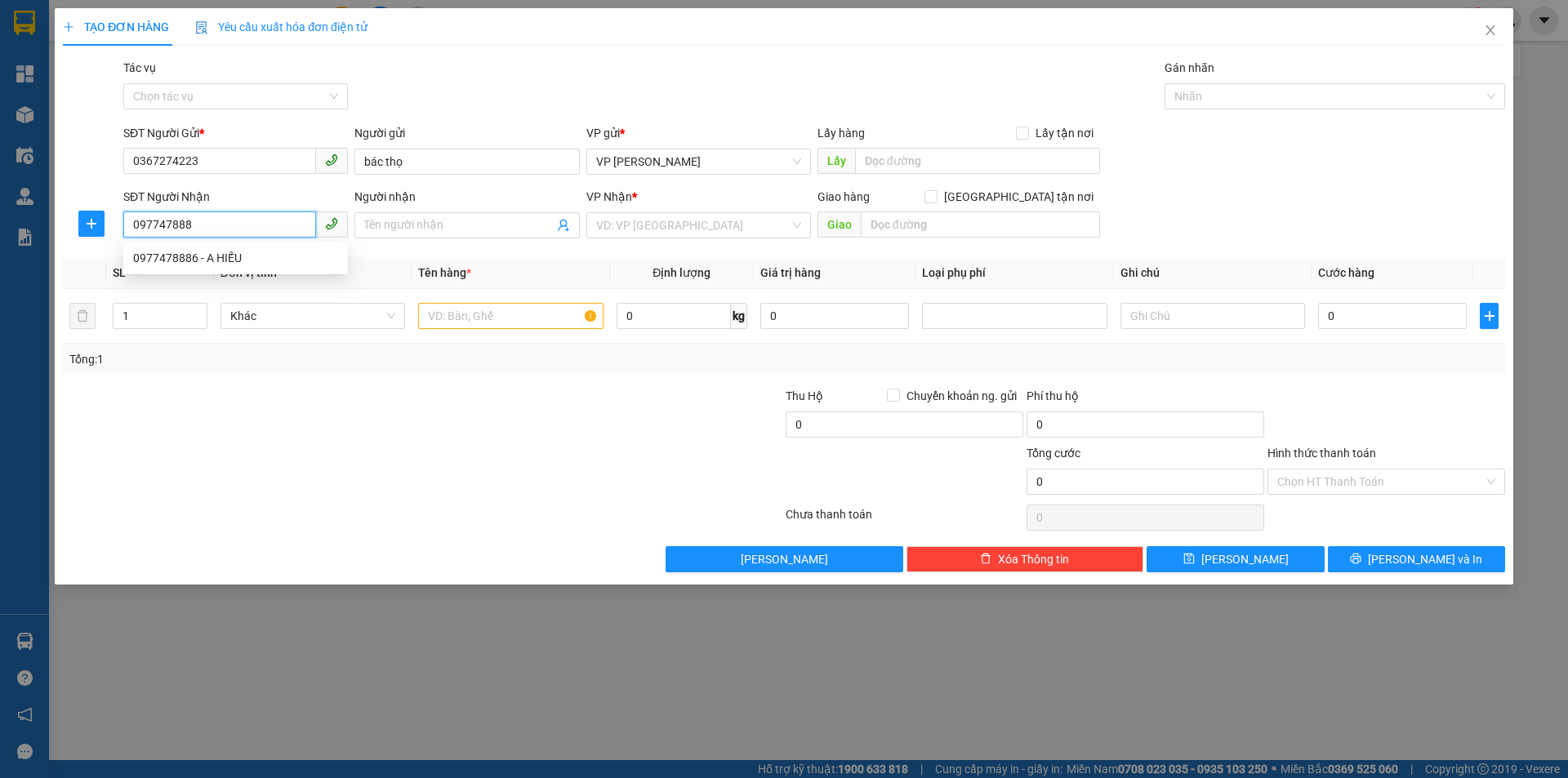
type input "0977478886"
click at [266, 252] on div "0977478886 - A HIẾU" at bounding box center [235, 257] width 205 height 18
type input "A HIẾU"
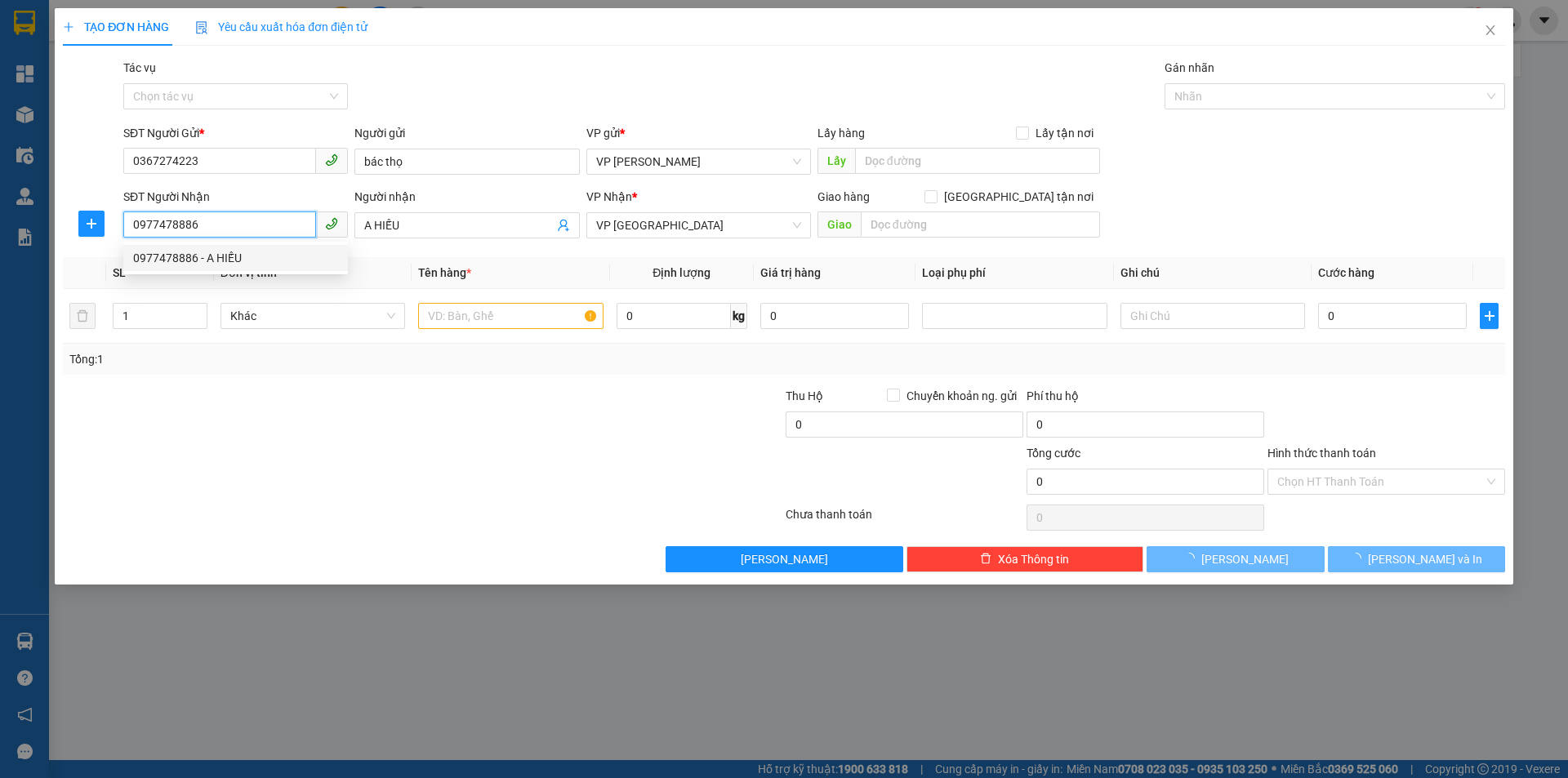
type input "40.000"
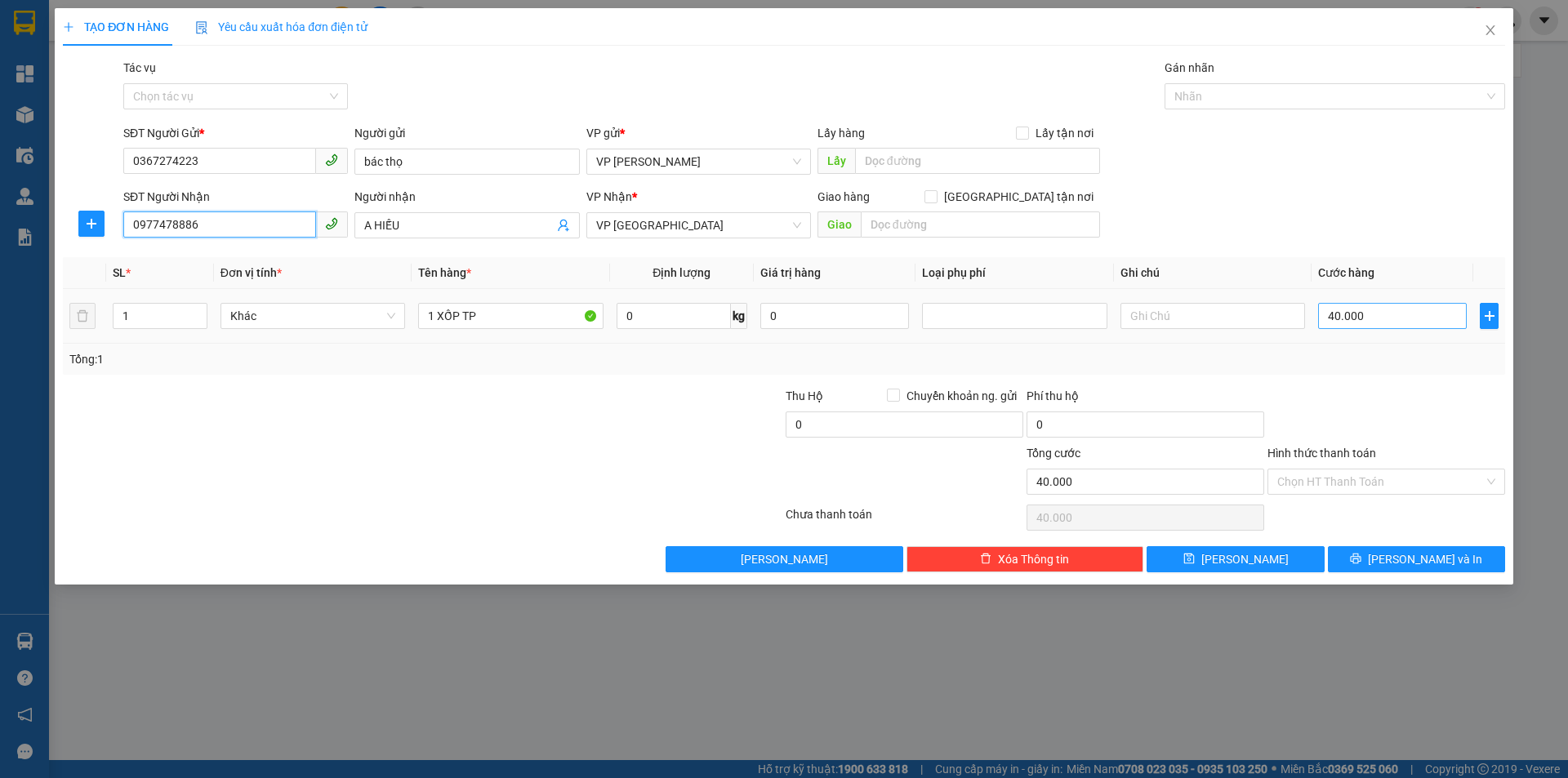
type input "0977478886"
type input "7"
type input "70"
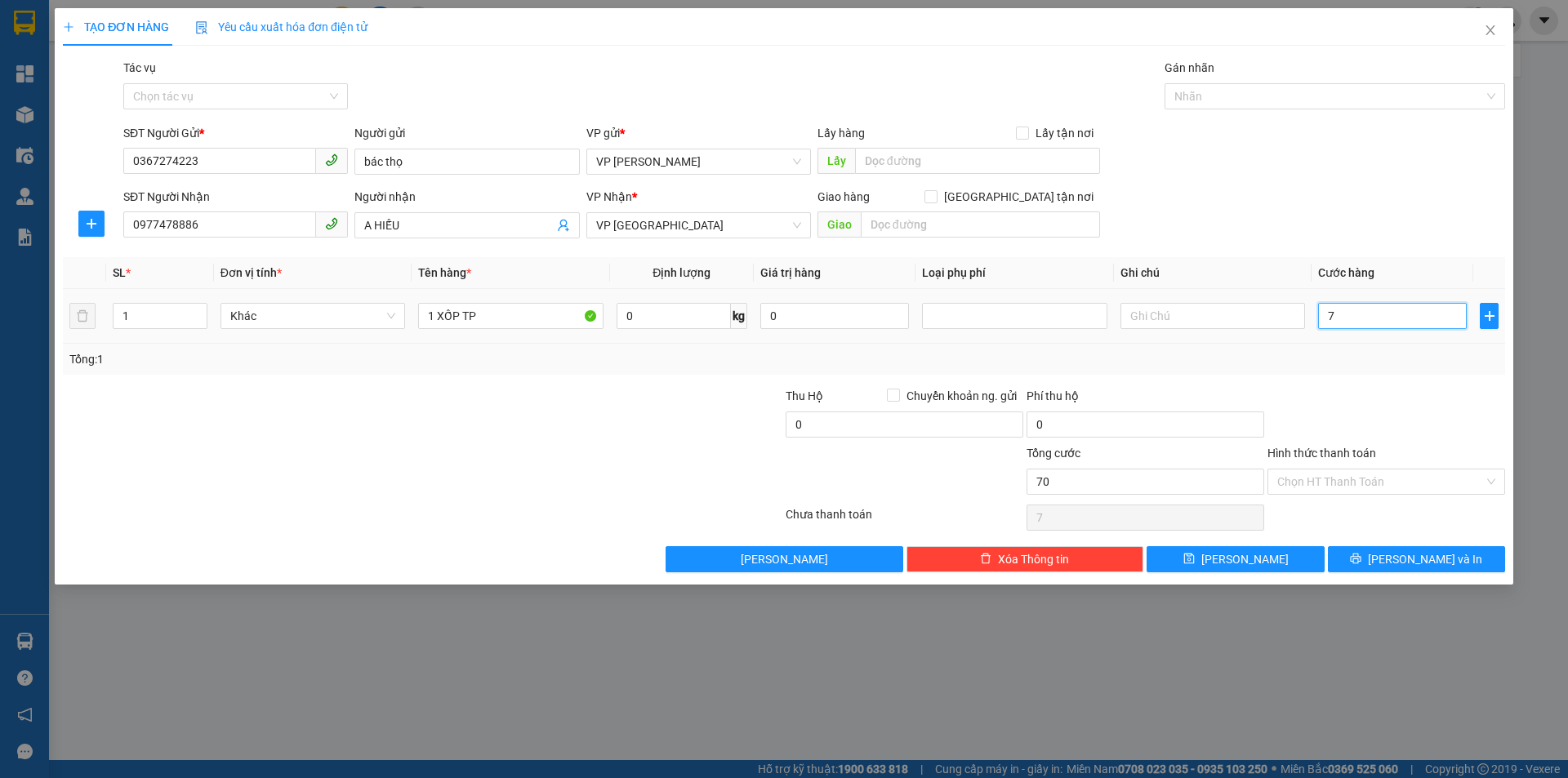
type input "70"
click at [1150, 484] on input "70.000" at bounding box center [1146, 482] width 238 height 26
click at [1378, 562] on button "[PERSON_NAME] và In" at bounding box center [1417, 559] width 177 height 26
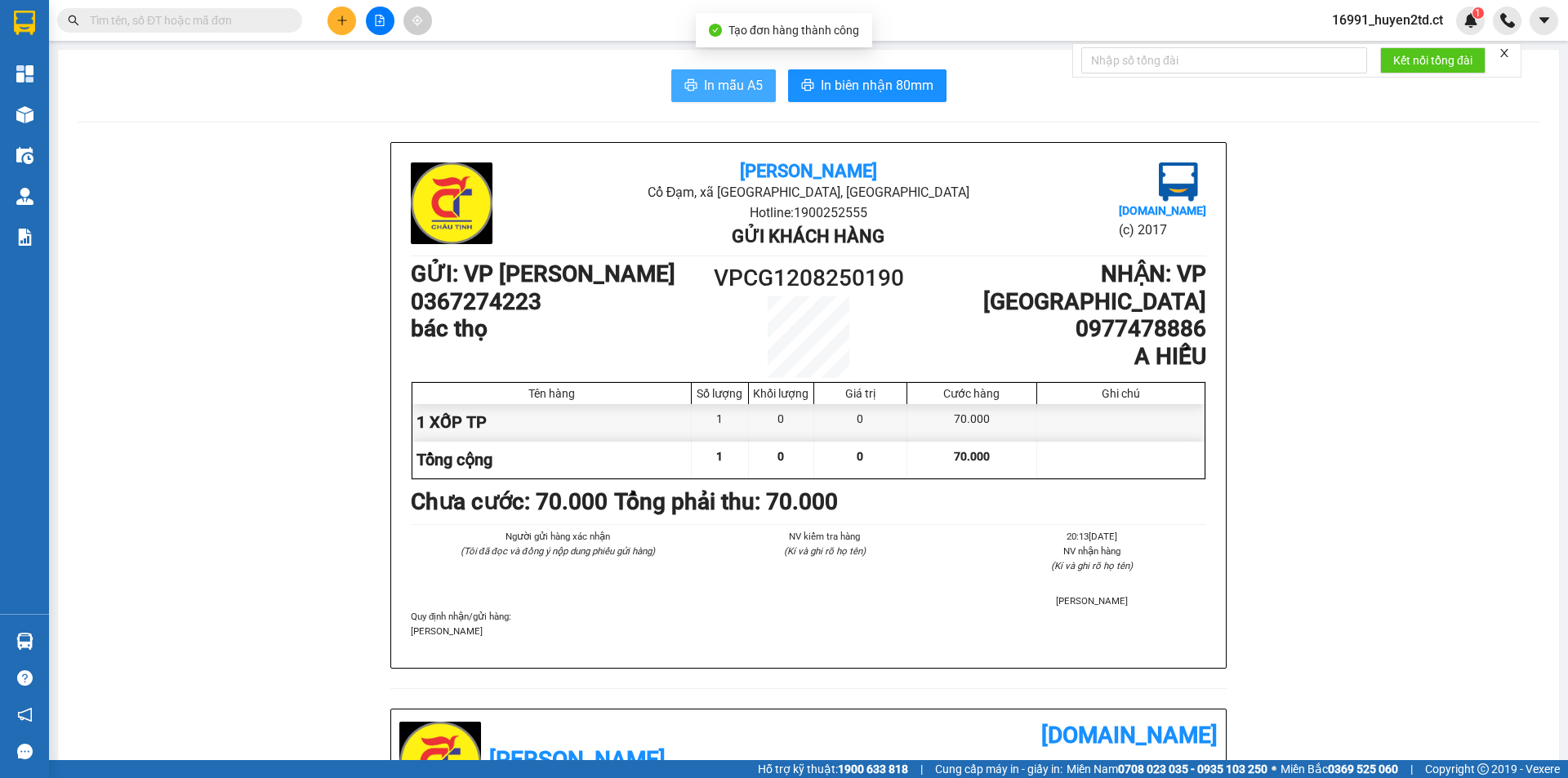
click at [729, 84] on span "In mẫu A5" at bounding box center [734, 85] width 59 height 20
